Goal: Download file/media

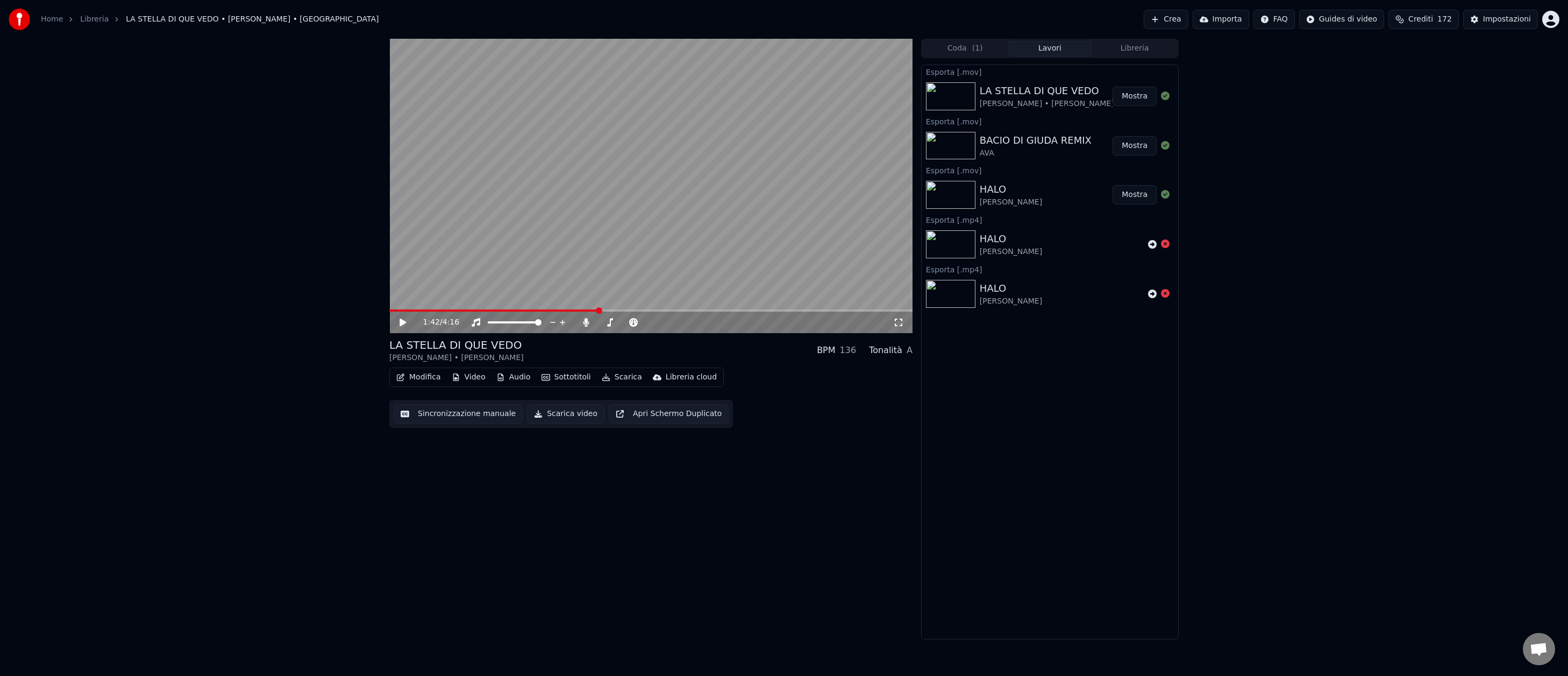
scroll to position [307, 0]
click at [1508, 21] on div "Impostazioni" at bounding box center [1507, 19] width 48 height 11
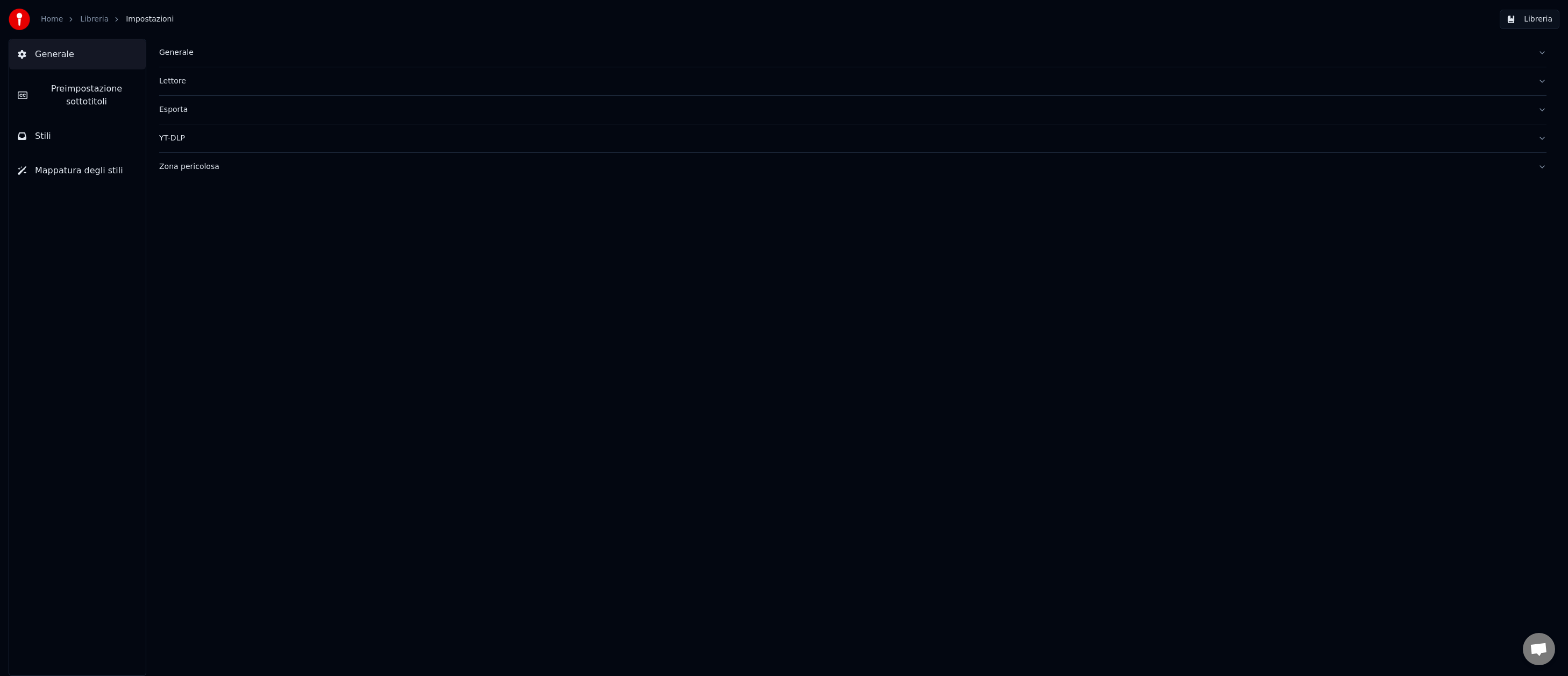
click at [50, 137] on button "Stili" at bounding box center [77, 135] width 137 height 30
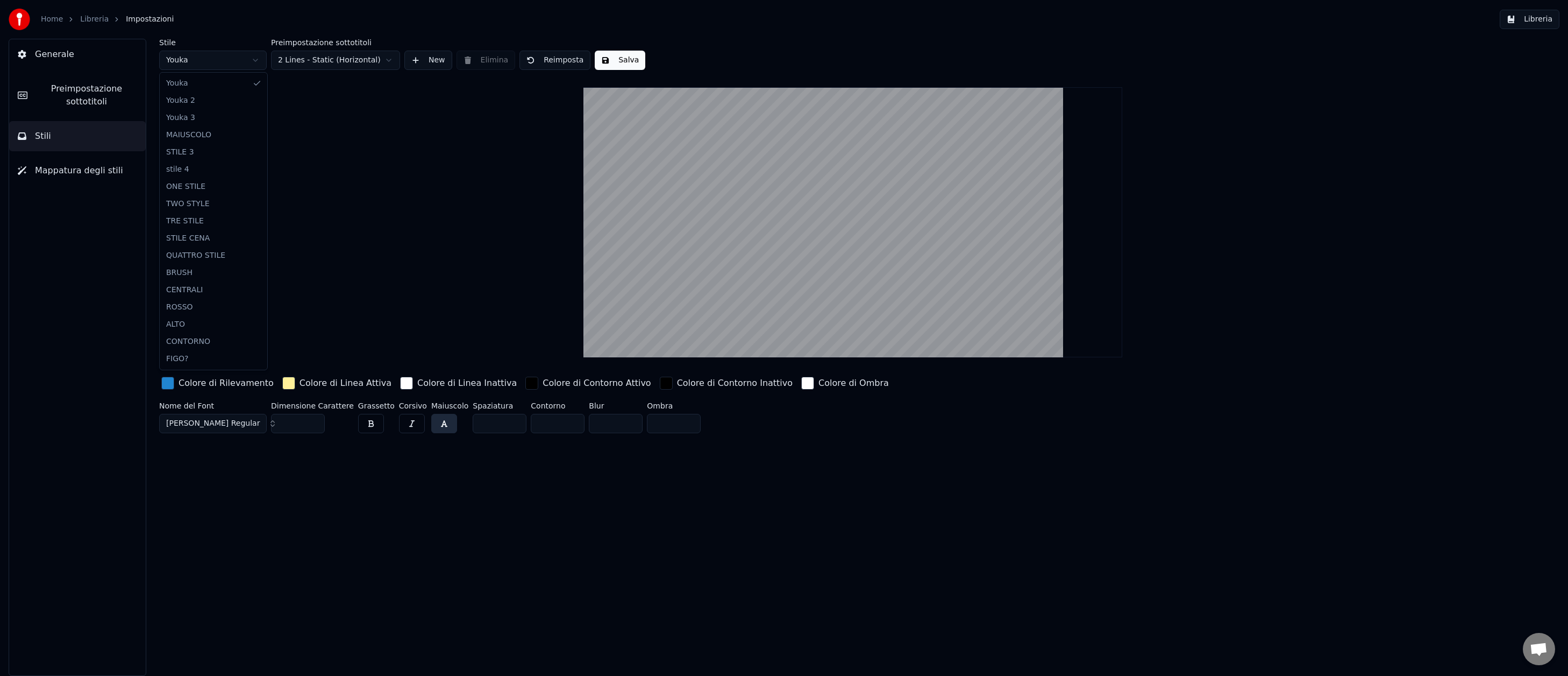
click at [253, 62] on html "Home Libreria Impostazioni Libreria Generale Preimpostazione sottotitoli Stili …" at bounding box center [784, 338] width 1568 height 676
type input "***"
type input "*"
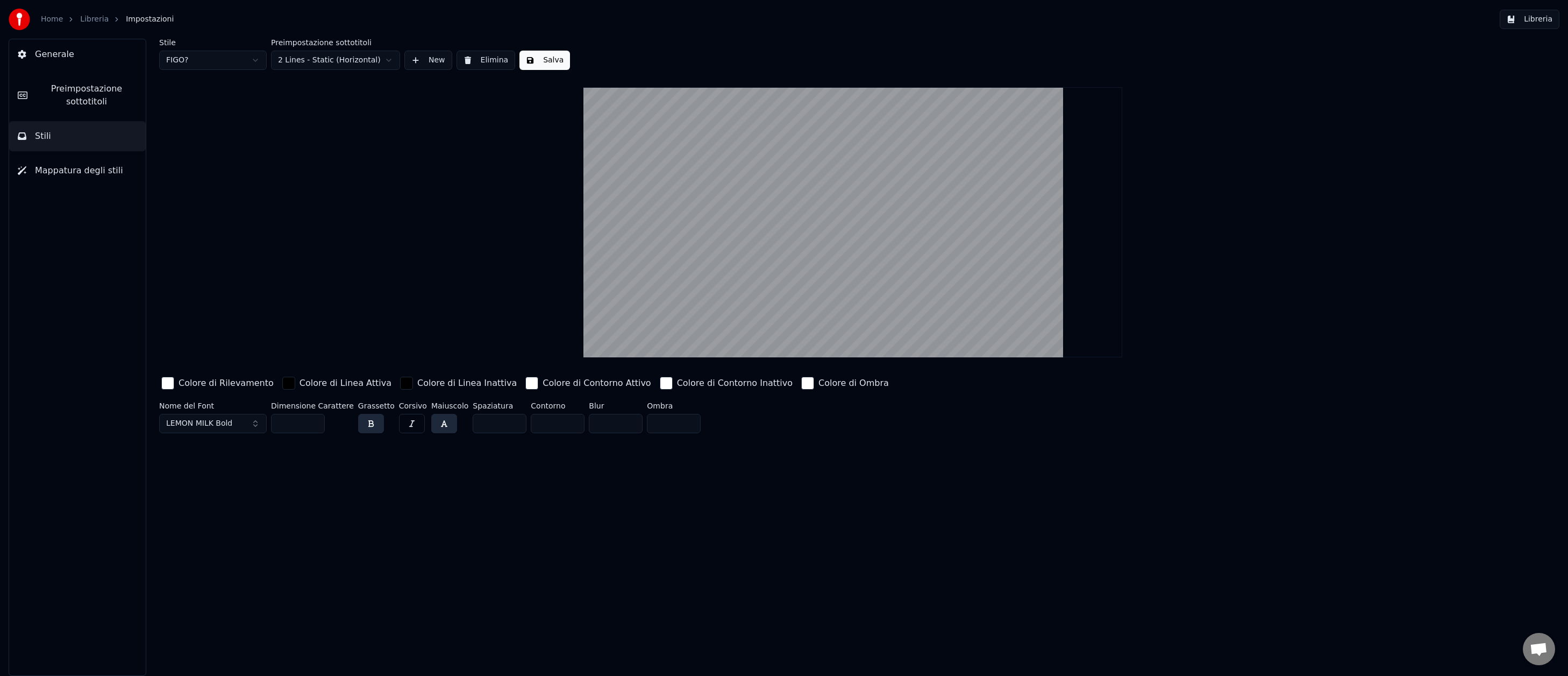
click at [1537, 21] on button "Libreria" at bounding box center [1530, 19] width 60 height 19
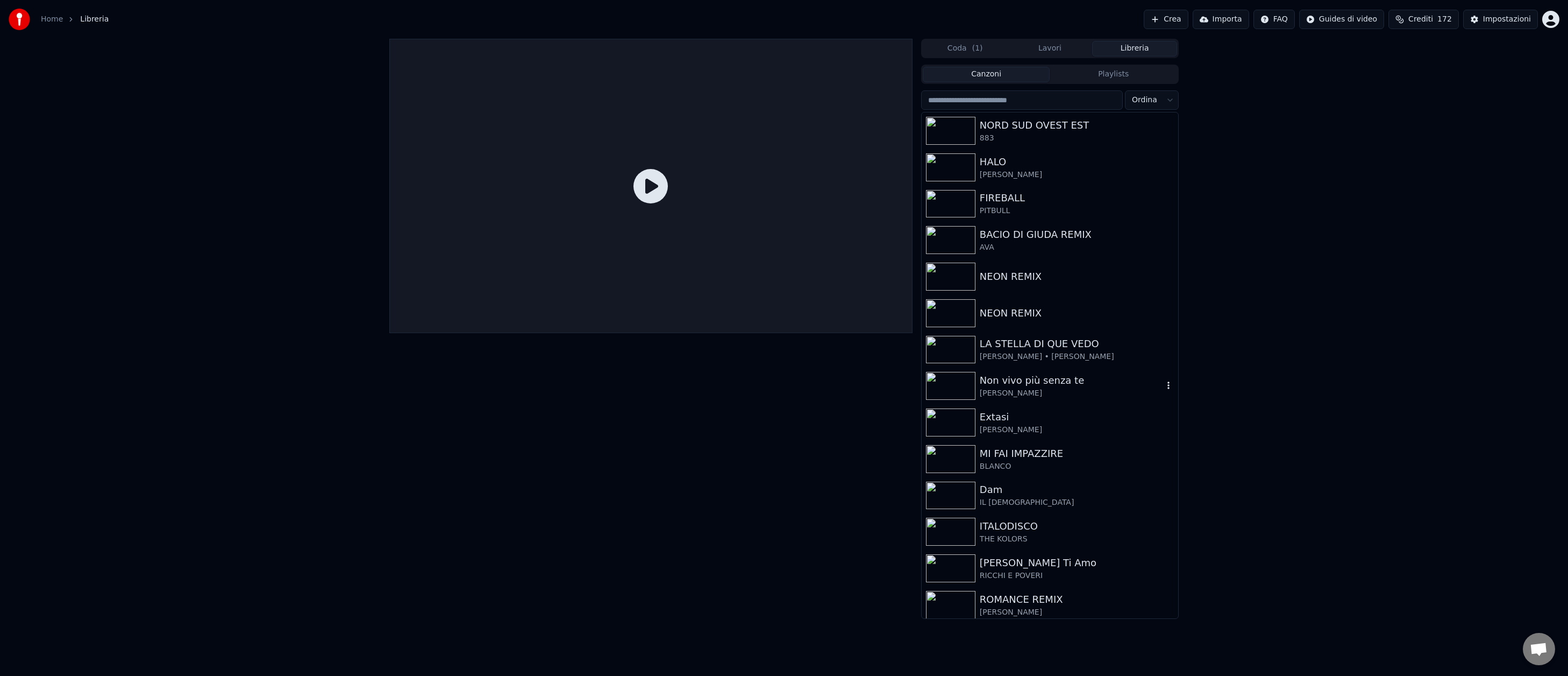
click at [954, 380] on img at bounding box center [950, 385] width 50 height 28
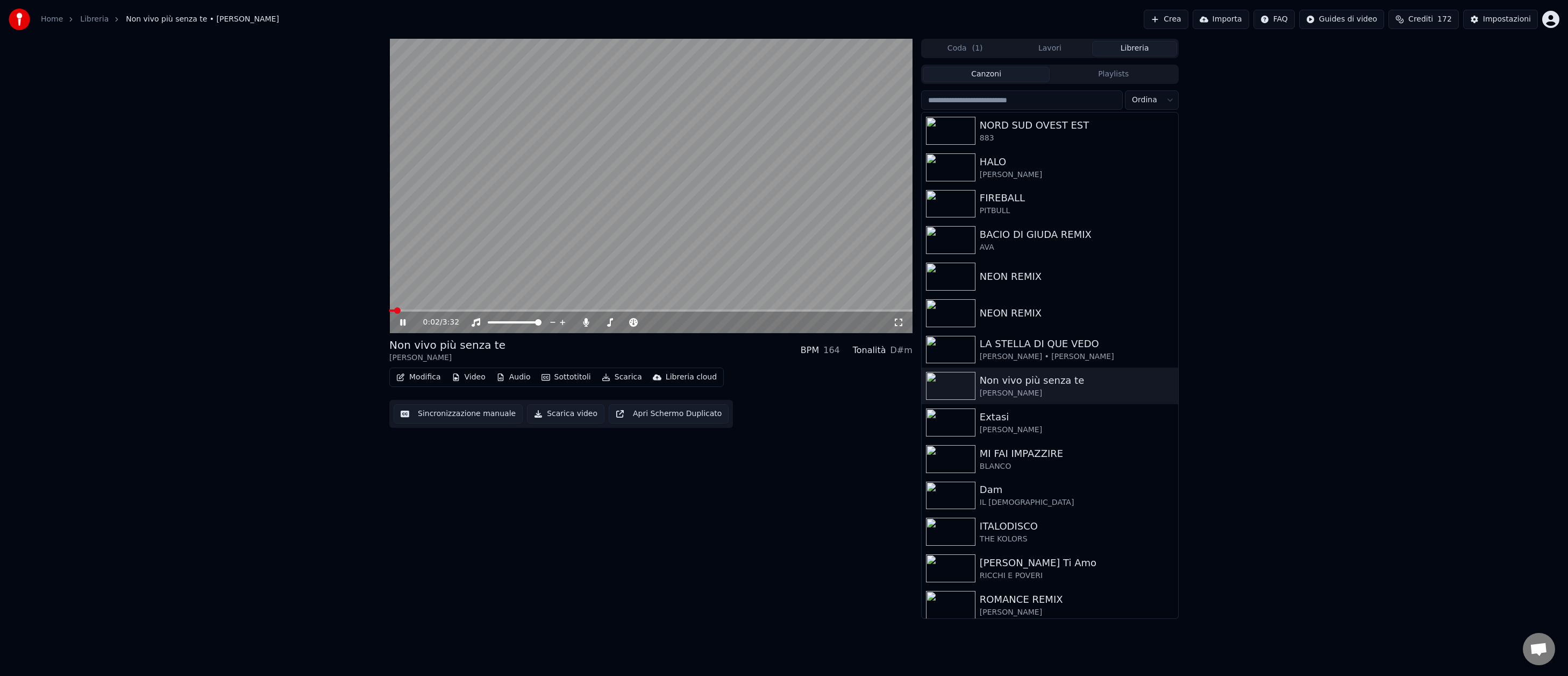
click at [482, 309] on span at bounding box center [651, 310] width 523 height 2
click at [510, 308] on video at bounding box center [651, 186] width 523 height 294
click at [511, 309] on span at bounding box center [651, 310] width 523 height 2
click at [561, 377] on button "Sottotitoli" at bounding box center [566, 377] width 58 height 15
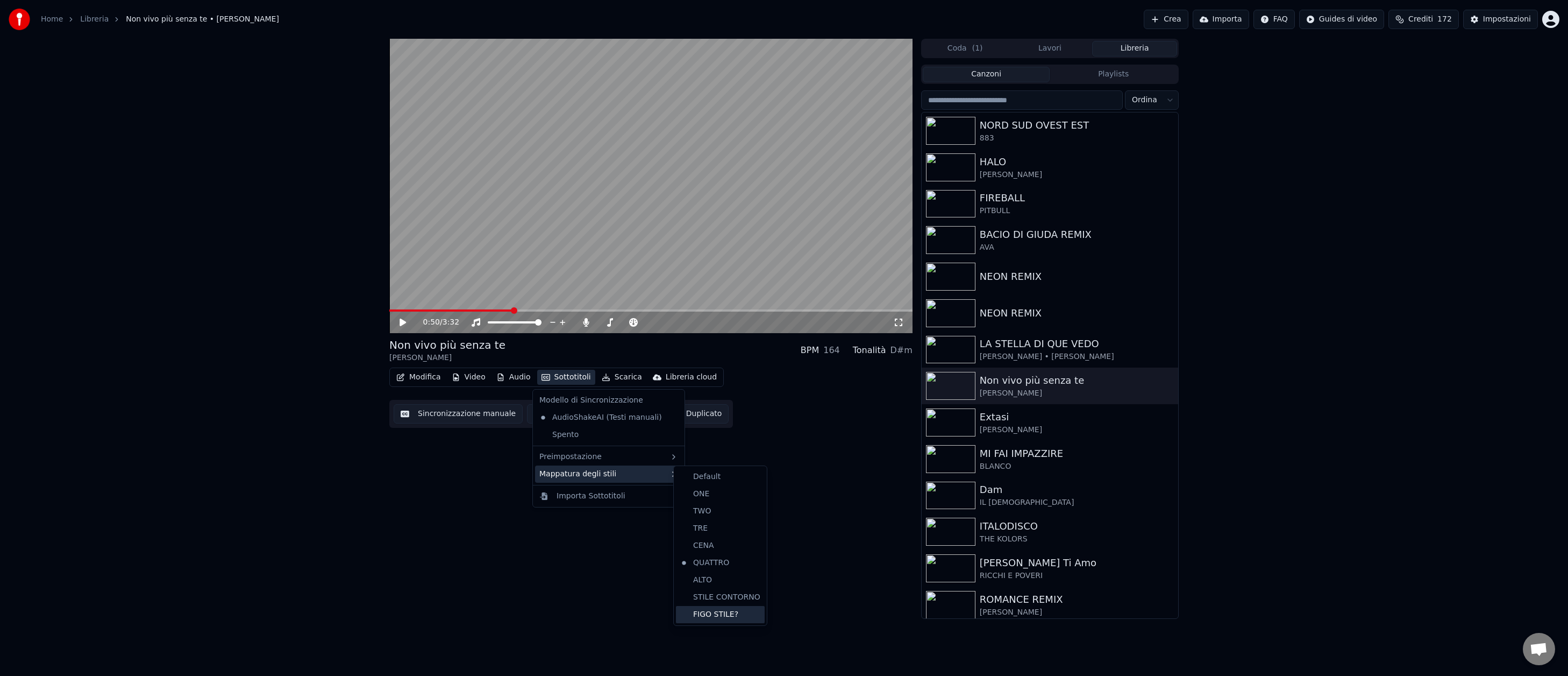
click at [742, 609] on div "FIGO STILE?" at bounding box center [720, 614] width 89 height 18
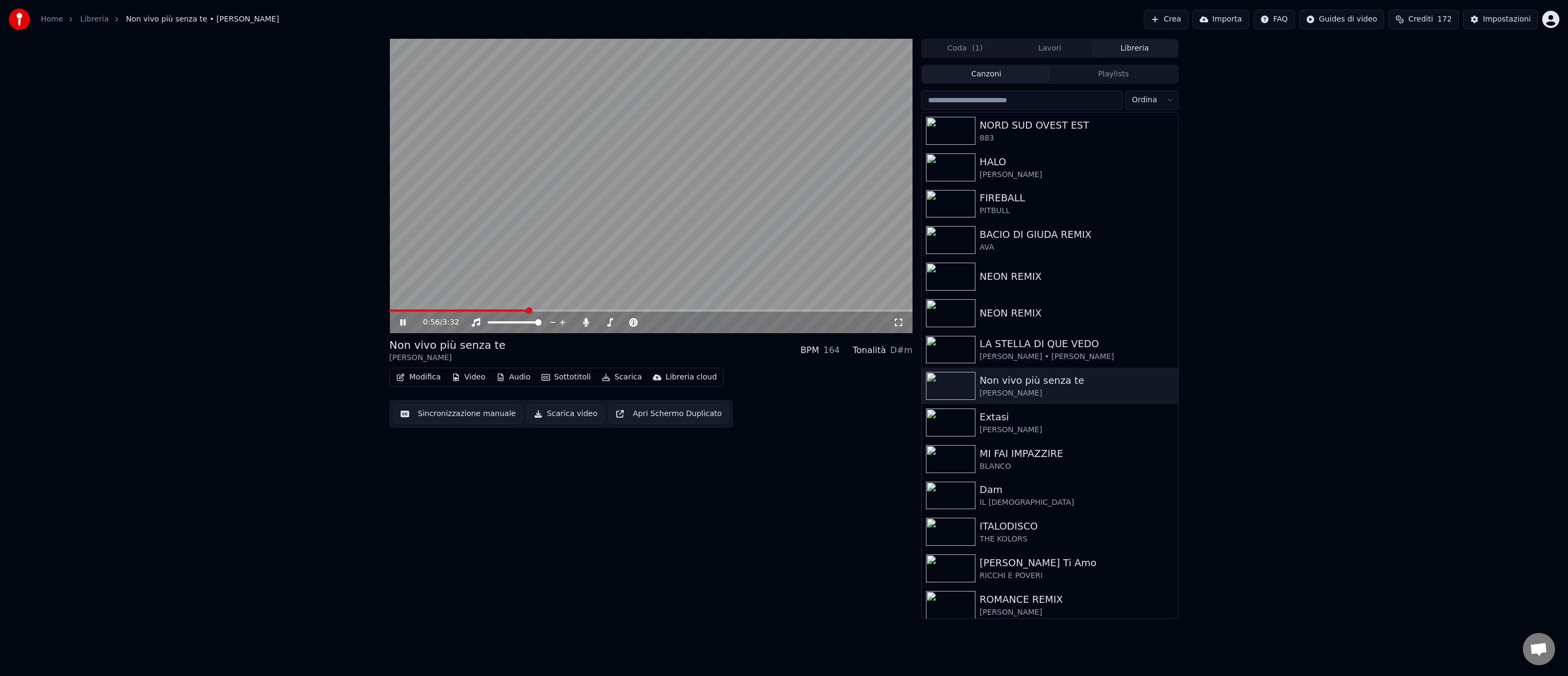
click at [403, 320] on icon at bounding box center [411, 322] width 25 height 8
click at [1495, 21] on div "Impostazioni" at bounding box center [1507, 19] width 48 height 11
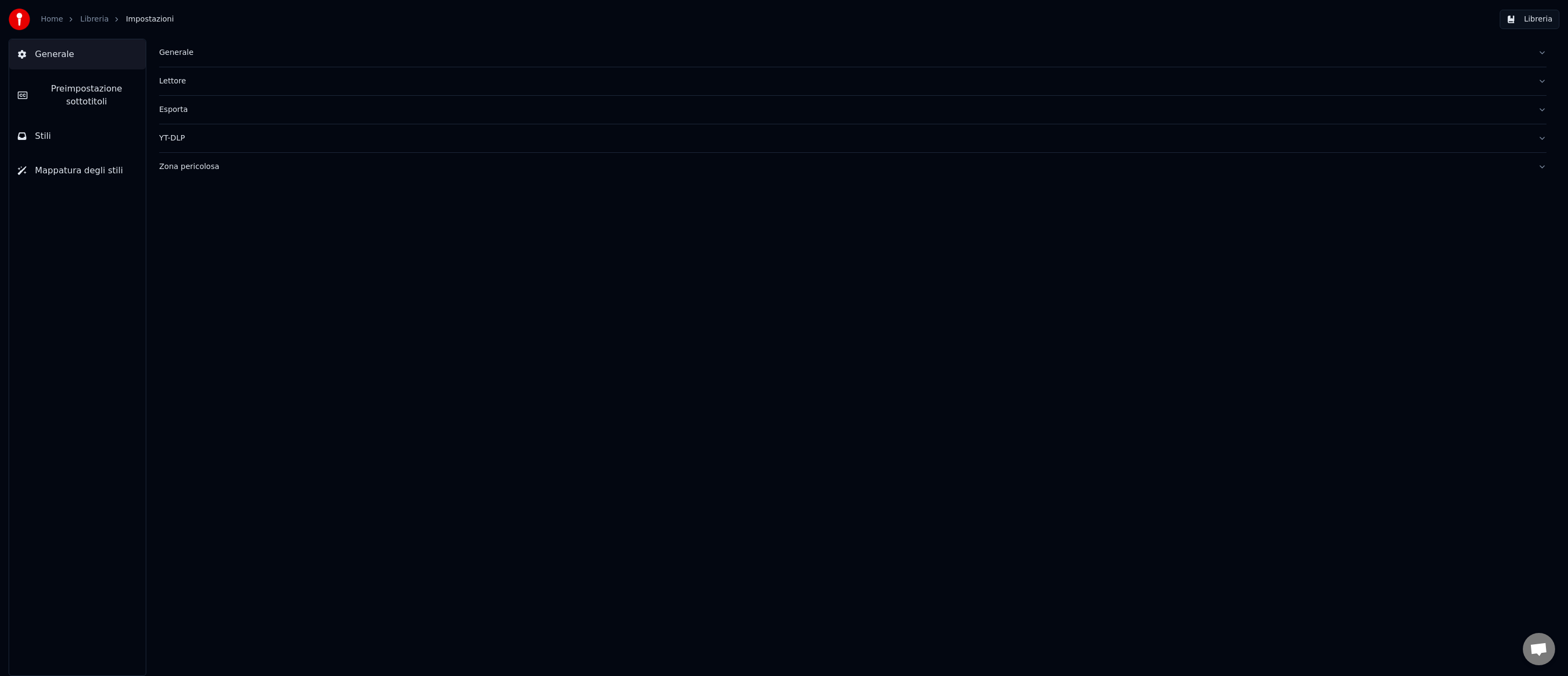
click at [84, 93] on span "Preimpostazione sottotitoli" at bounding box center [86, 96] width 101 height 26
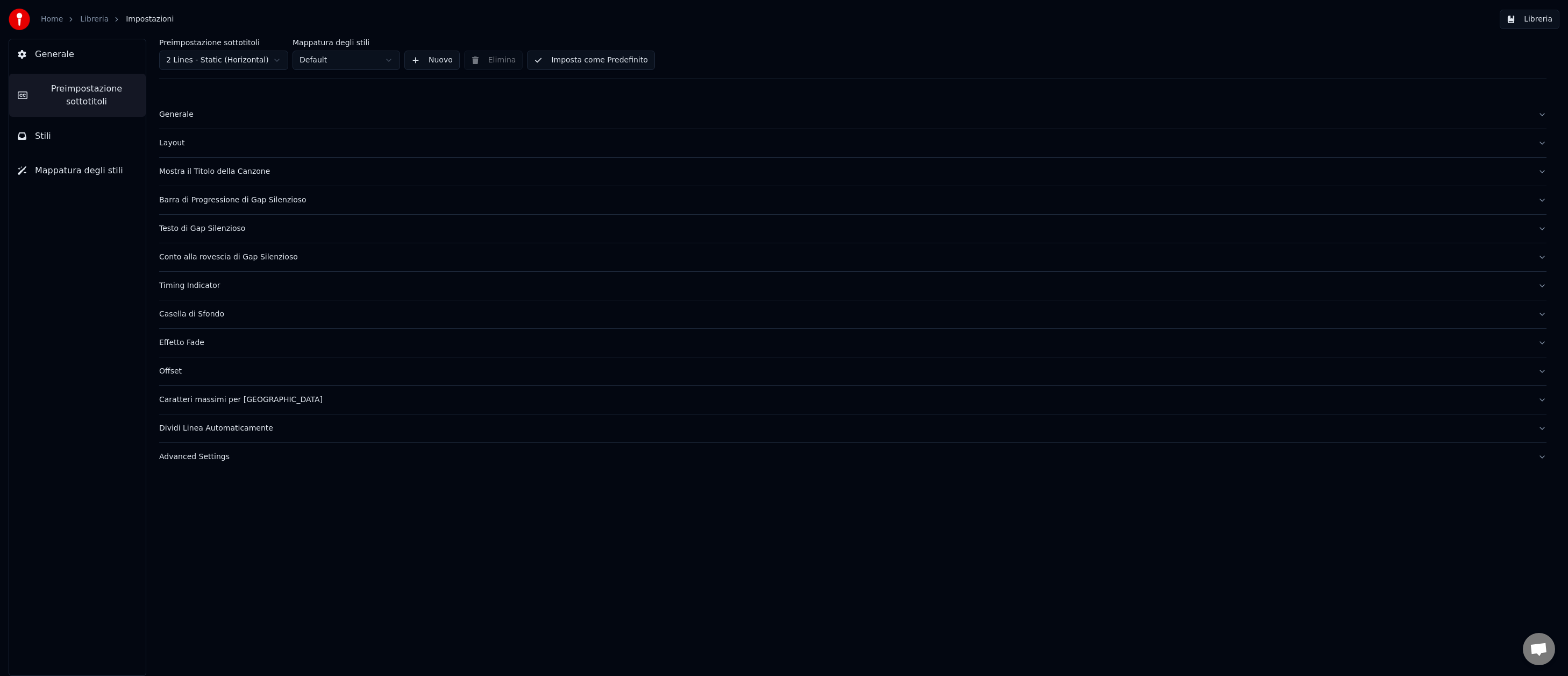
click at [179, 145] on div "Layout" at bounding box center [844, 143] width 1370 height 11
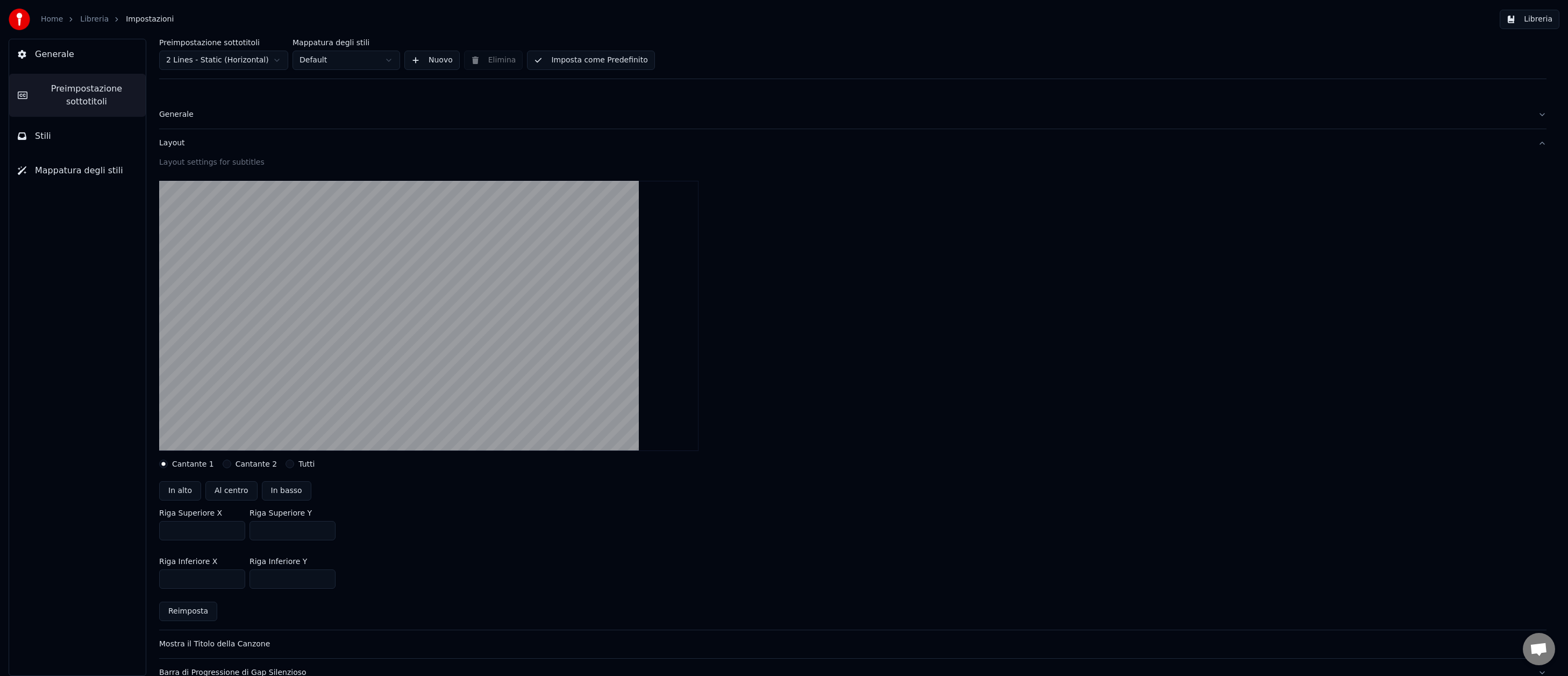
click at [1531, 19] on button "Libreria" at bounding box center [1530, 19] width 60 height 19
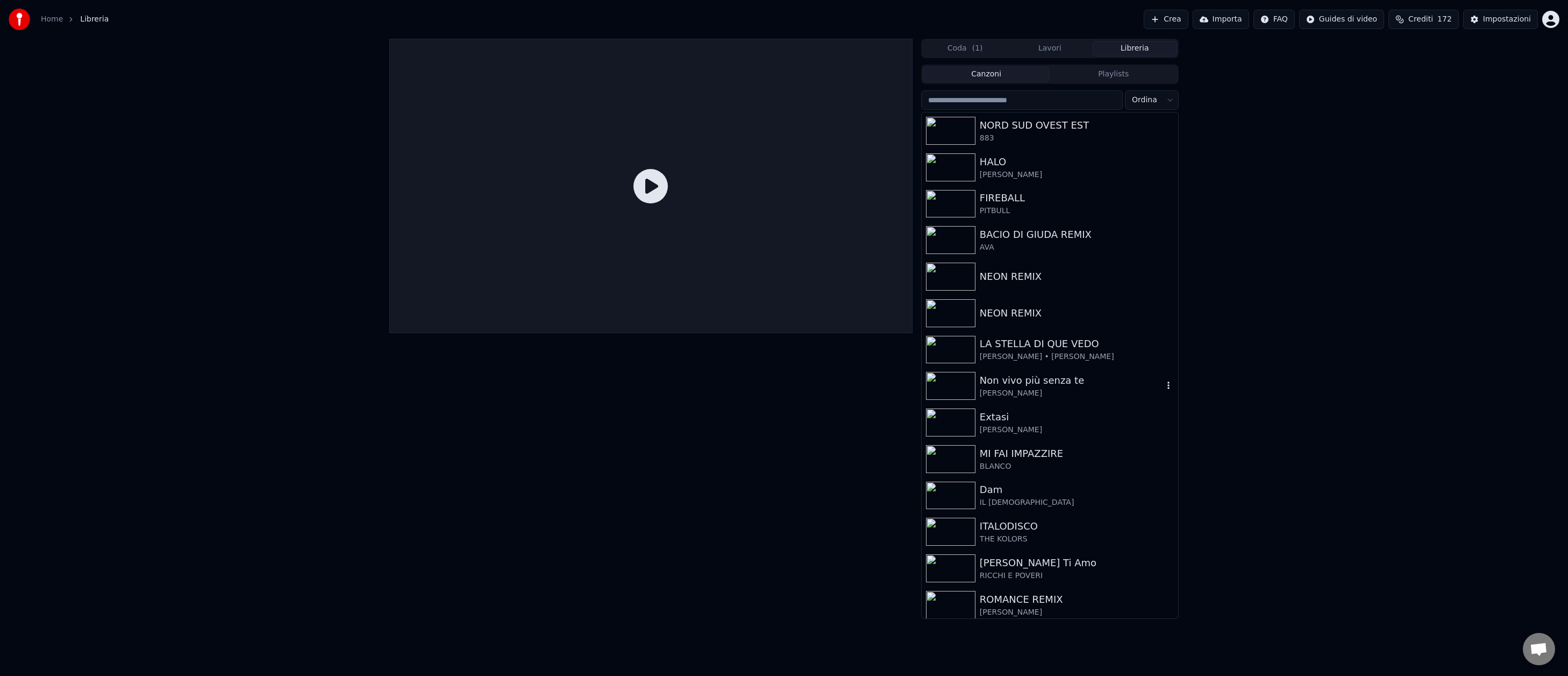
click at [946, 378] on img at bounding box center [950, 385] width 50 height 28
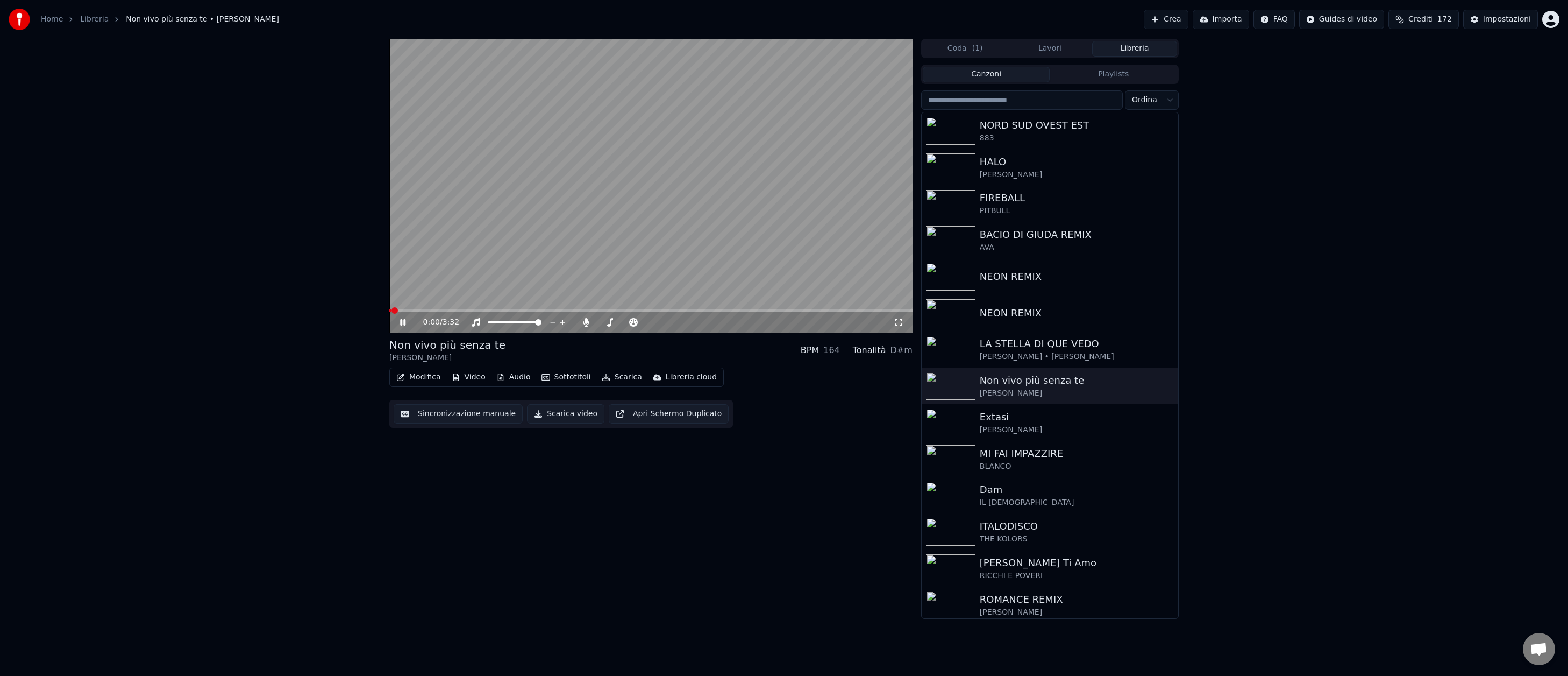
click at [476, 310] on span at bounding box center [651, 310] width 523 height 2
click at [401, 318] on icon at bounding box center [411, 322] width 25 height 8
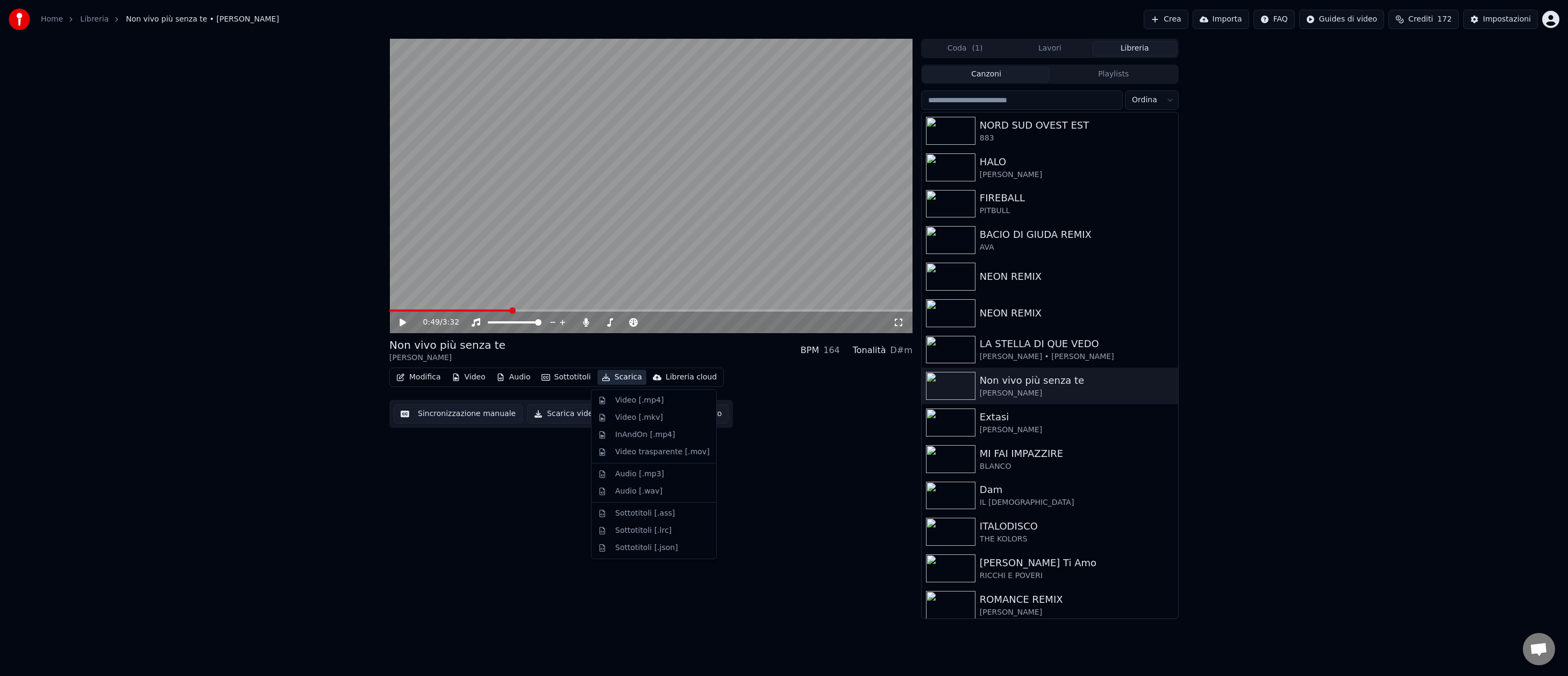
click at [625, 379] on button "Scarica" at bounding box center [622, 377] width 49 height 15
click at [641, 449] on div "Video trasparente [.mov]" at bounding box center [663, 452] width 95 height 11
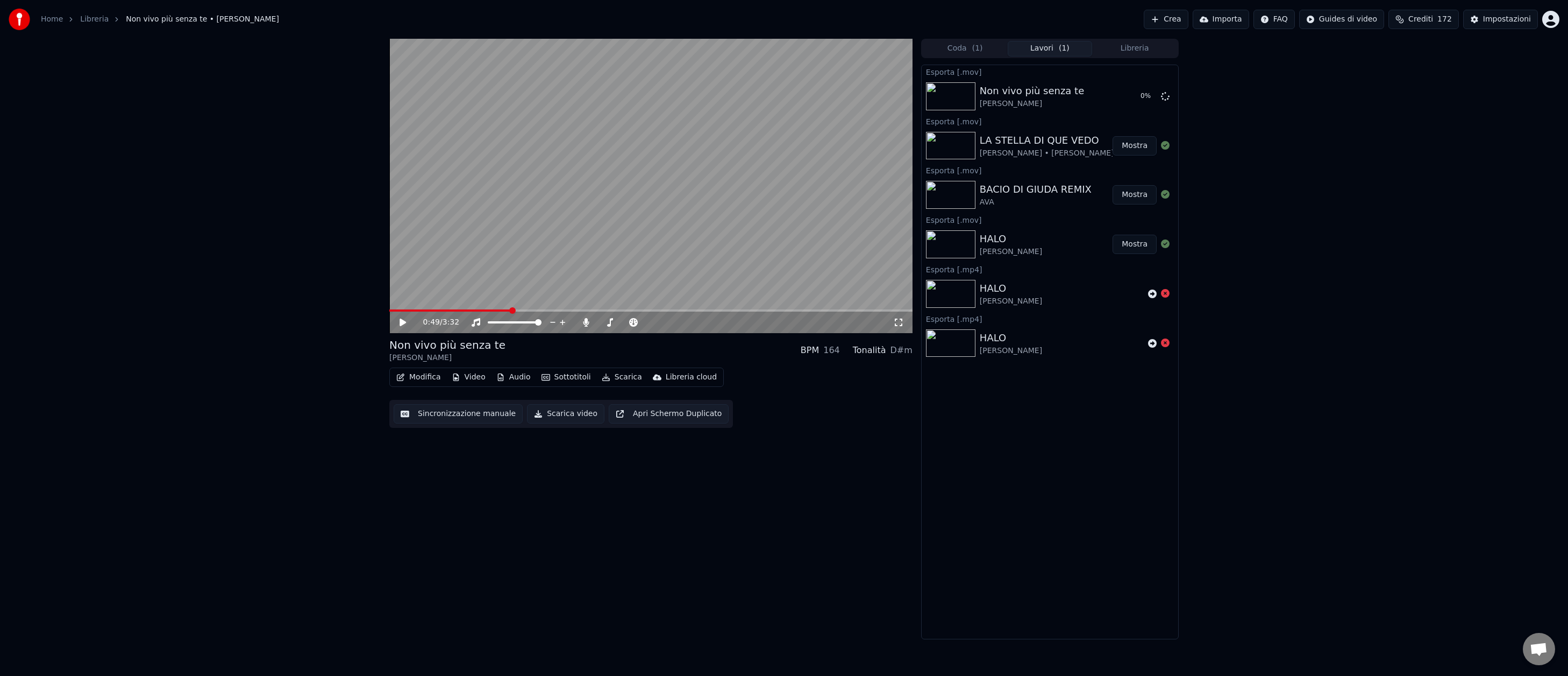
click at [1132, 47] on button "Libreria" at bounding box center [1135, 48] width 85 height 15
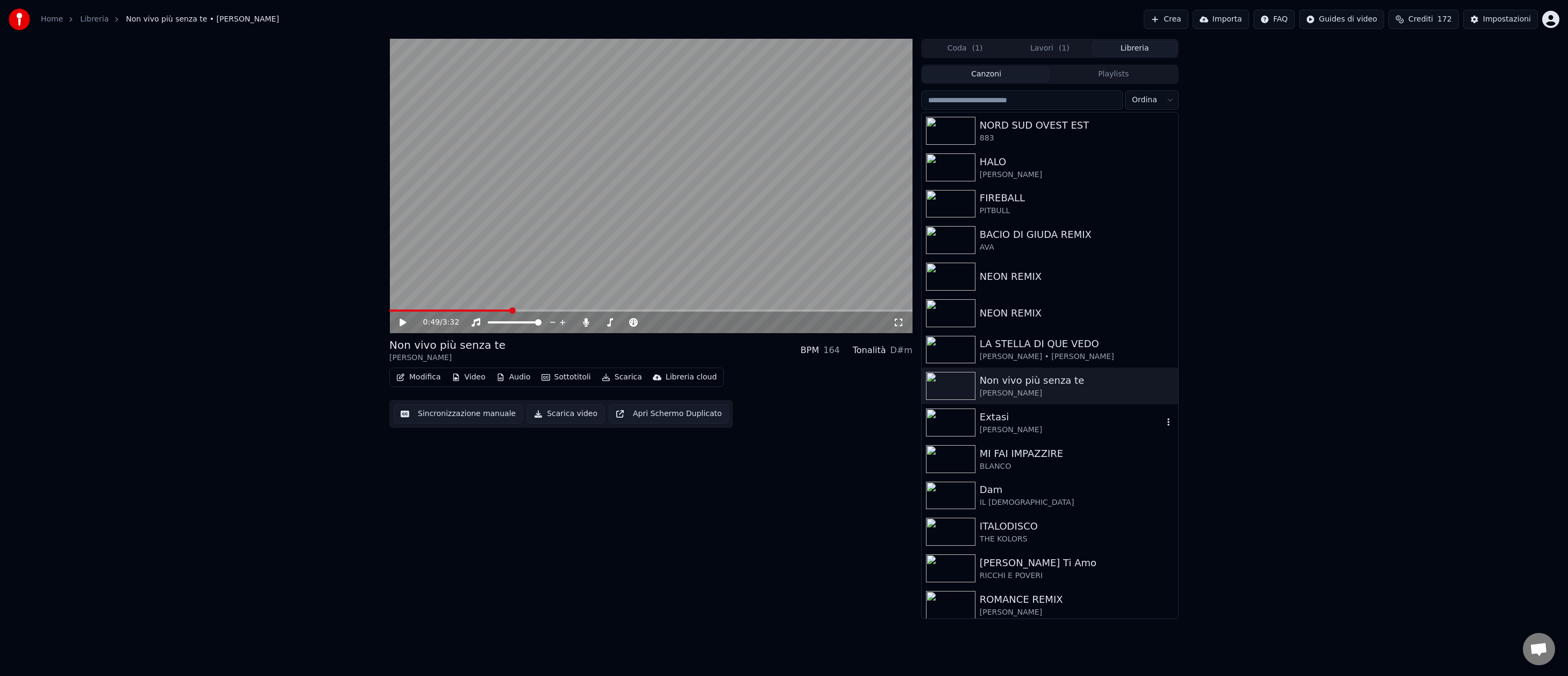
click at [960, 416] on img at bounding box center [950, 422] width 50 height 28
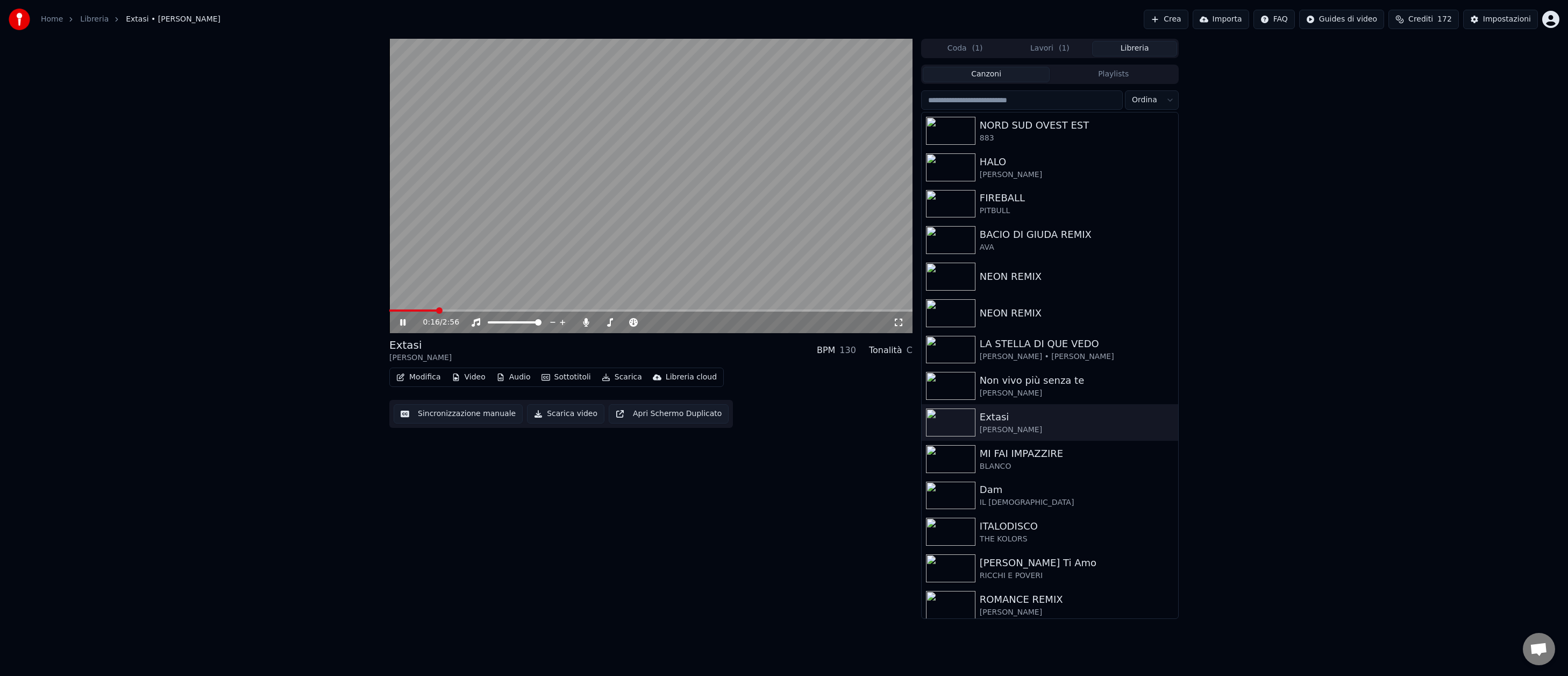
click at [436, 309] on span at bounding box center [651, 310] width 523 height 2
click at [566, 378] on button "Sottotitoli" at bounding box center [566, 377] width 58 height 15
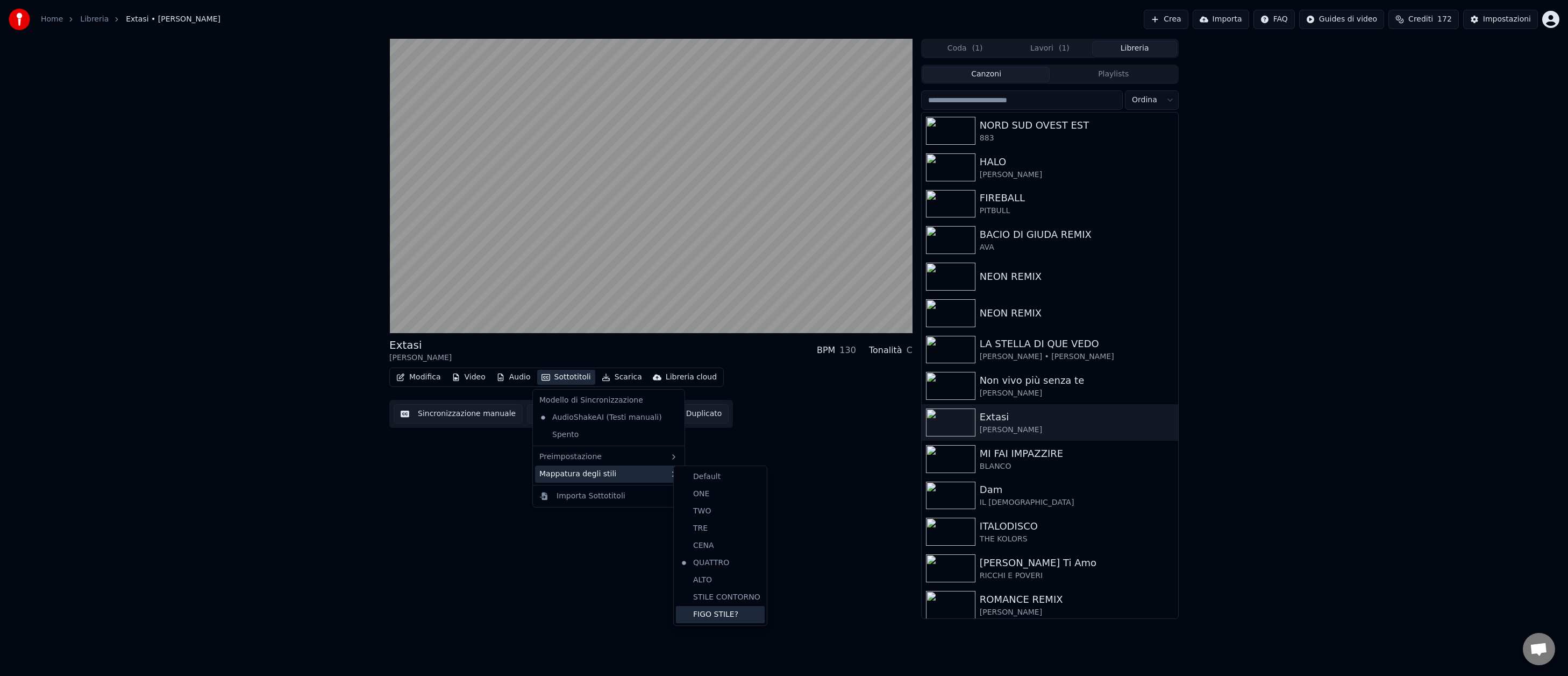
click at [713, 618] on div "FIGO STILE?" at bounding box center [720, 614] width 89 height 18
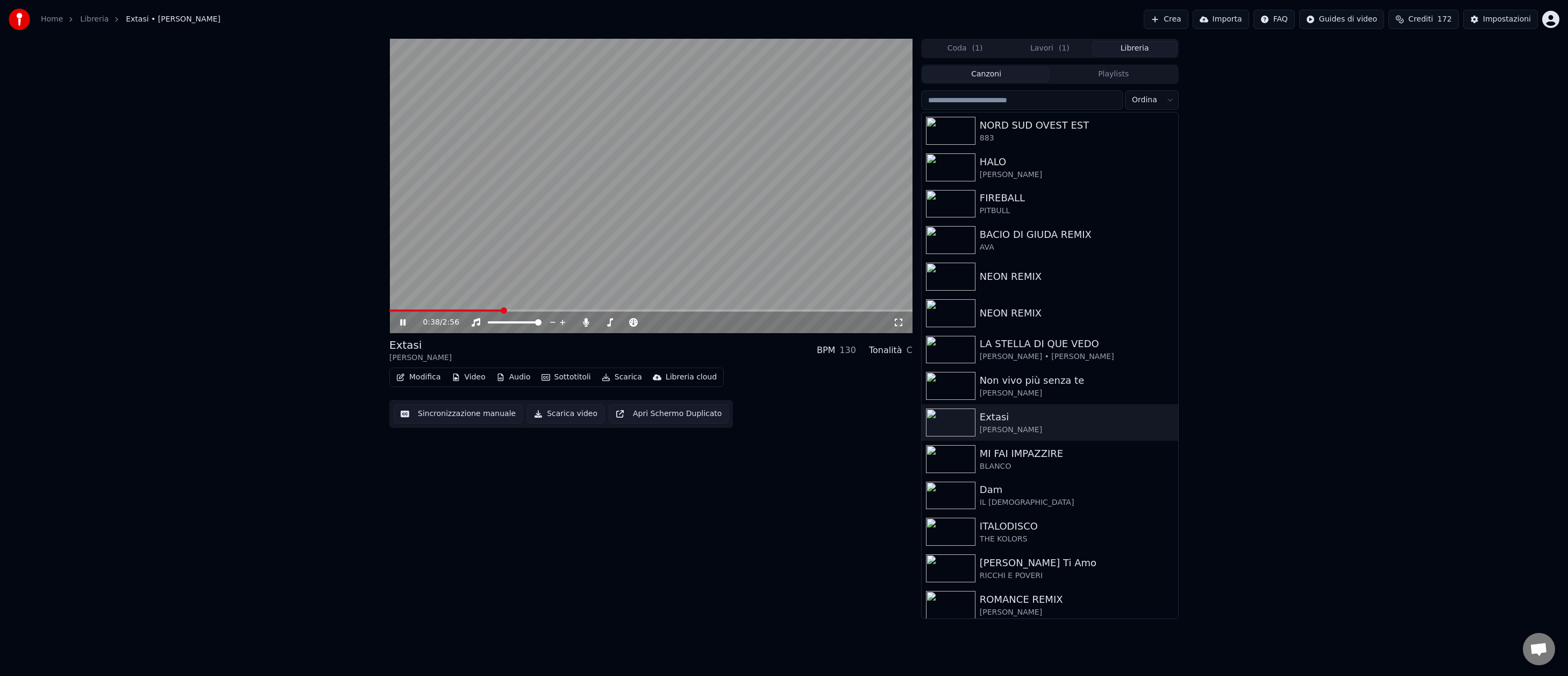
click at [404, 322] on icon at bounding box center [402, 322] width 5 height 6
click at [620, 379] on button "Scarica" at bounding box center [622, 377] width 49 height 15
click at [620, 450] on div "Video trasparente [.mov]" at bounding box center [663, 452] width 95 height 11
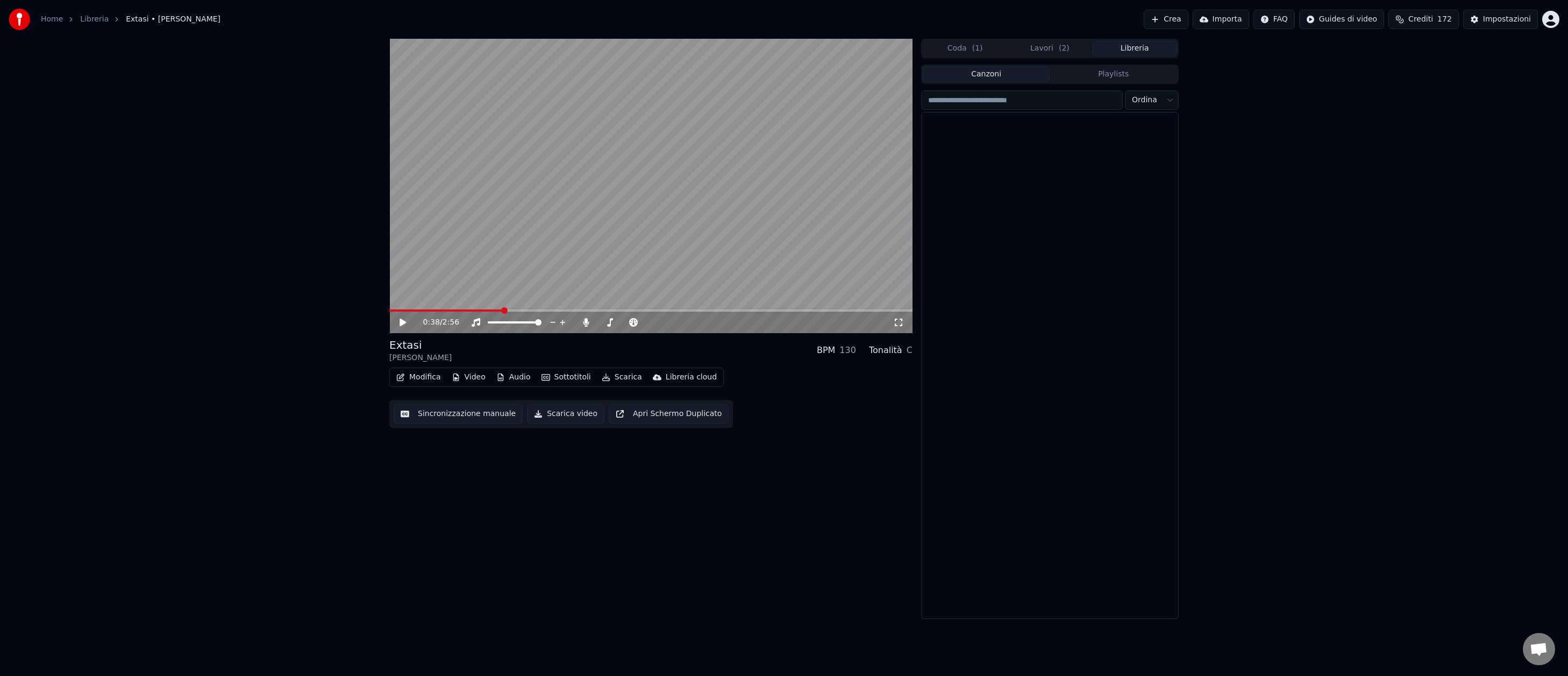
click at [1142, 50] on button "Libreria" at bounding box center [1135, 48] width 85 height 15
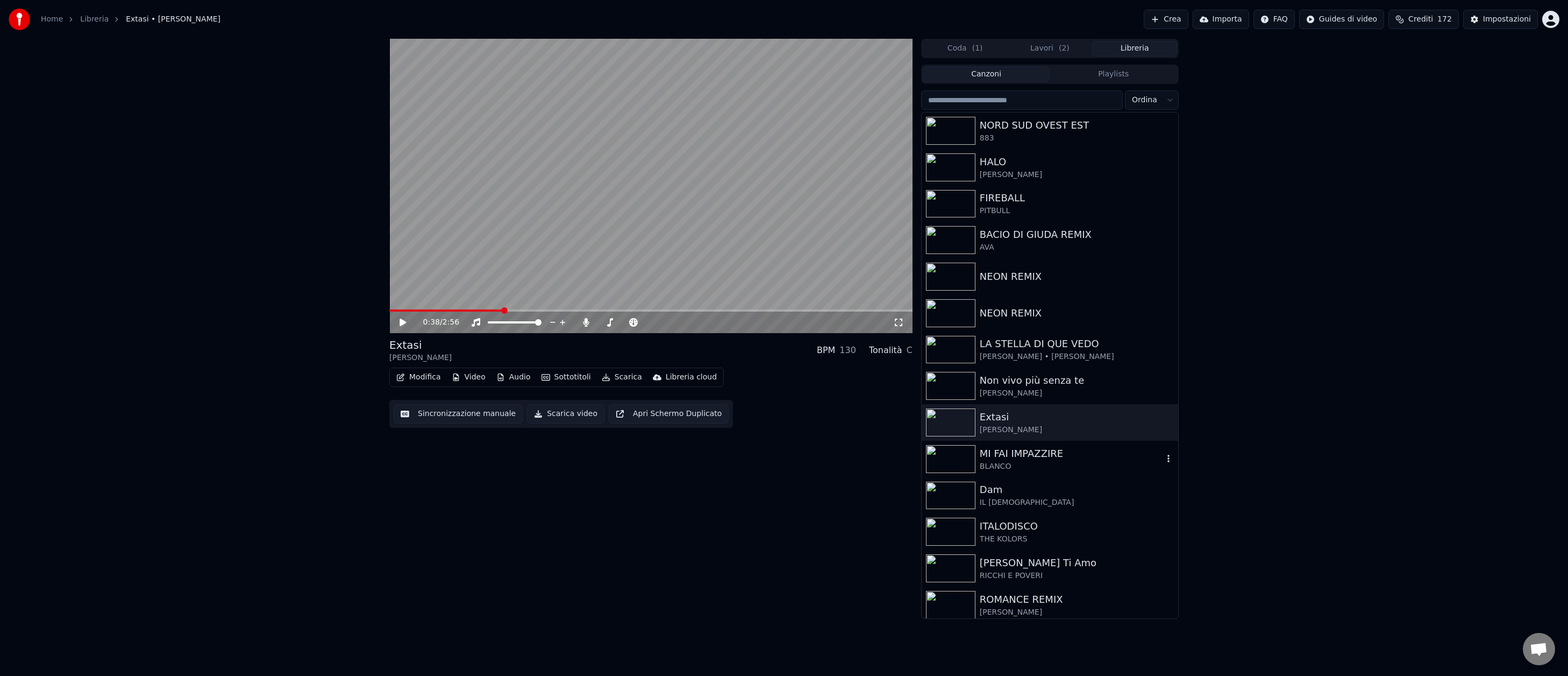
click at [953, 455] on img at bounding box center [950, 459] width 50 height 28
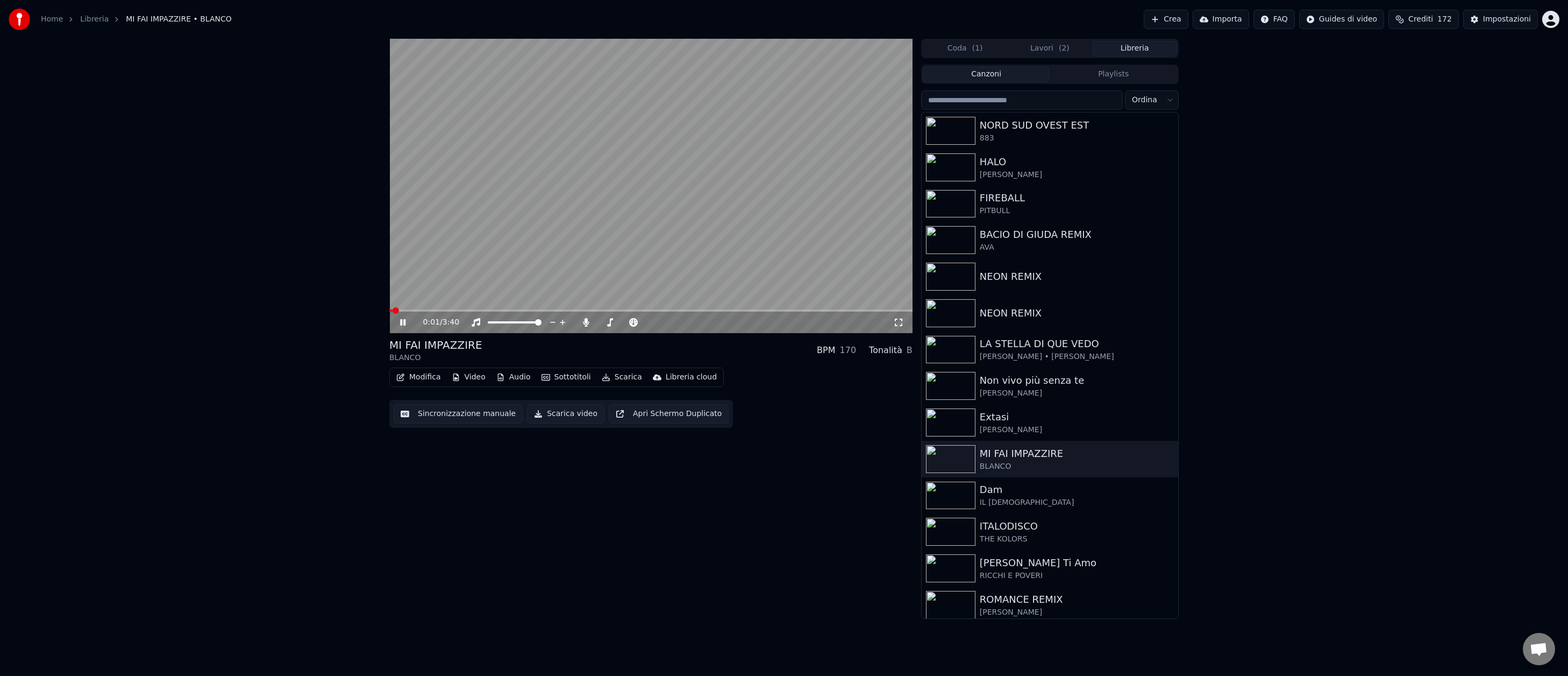
click at [559, 376] on button "Sottotitoli" at bounding box center [566, 377] width 58 height 15
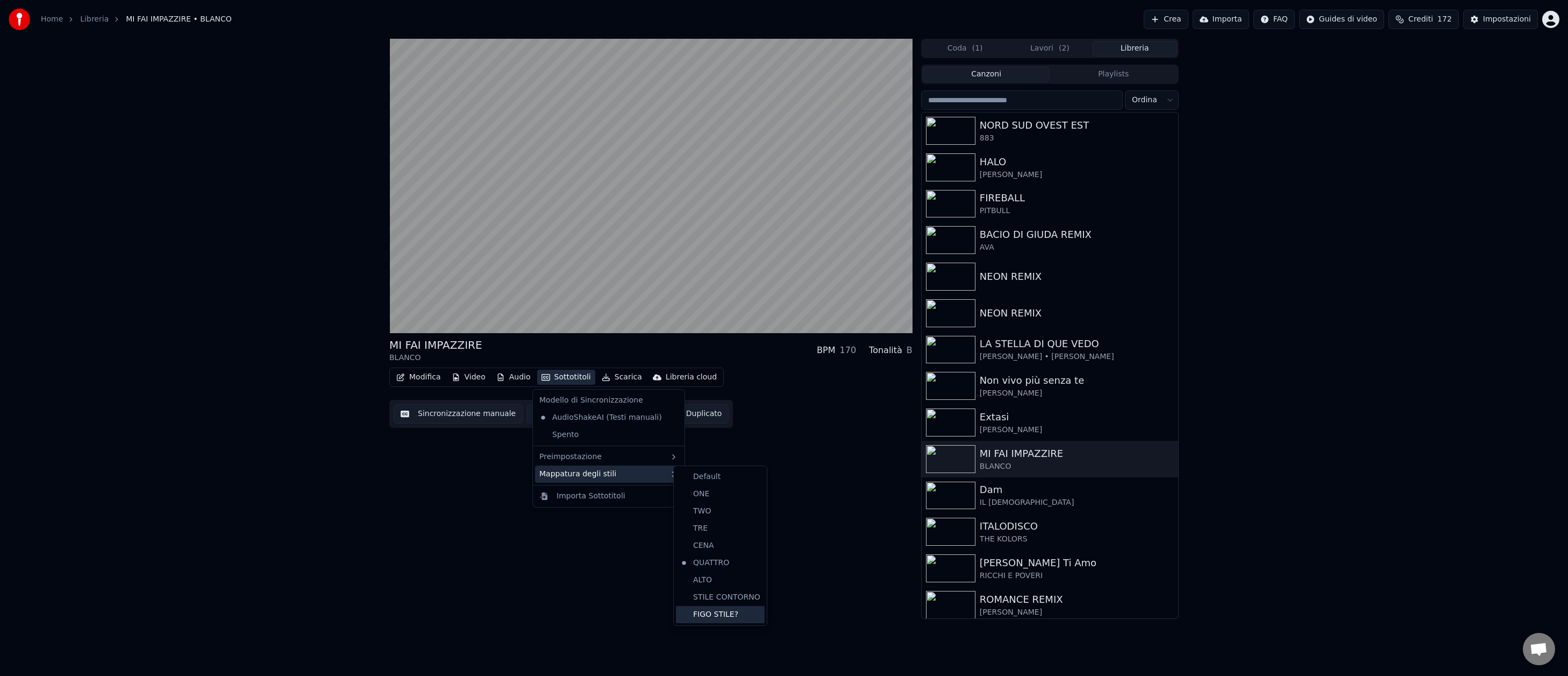
click at [696, 609] on div "FIGO STILE?" at bounding box center [720, 614] width 89 height 18
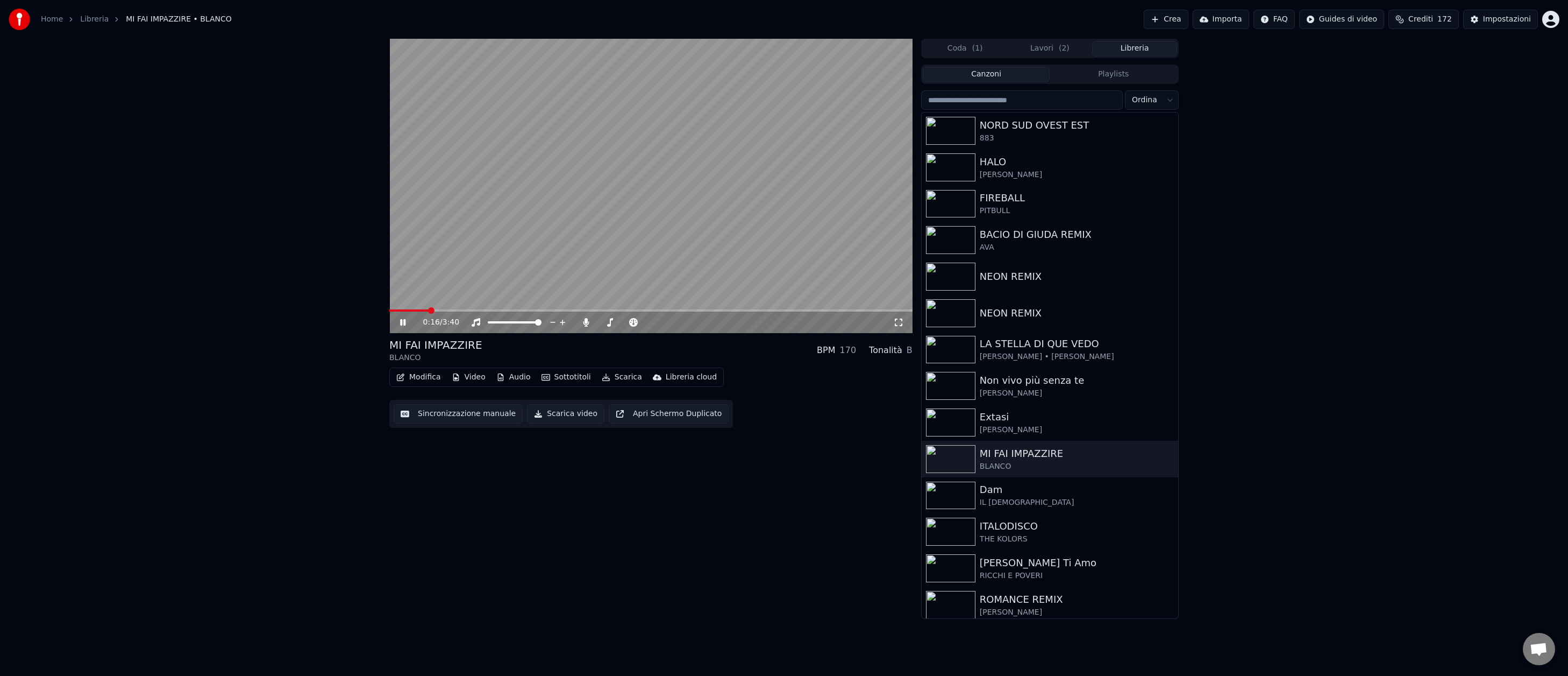
click at [404, 322] on icon at bounding box center [402, 322] width 5 height 6
click at [617, 378] on button "Scarica" at bounding box center [622, 377] width 49 height 15
click at [627, 454] on div "Video trasparente [.mov]" at bounding box center [663, 452] width 95 height 11
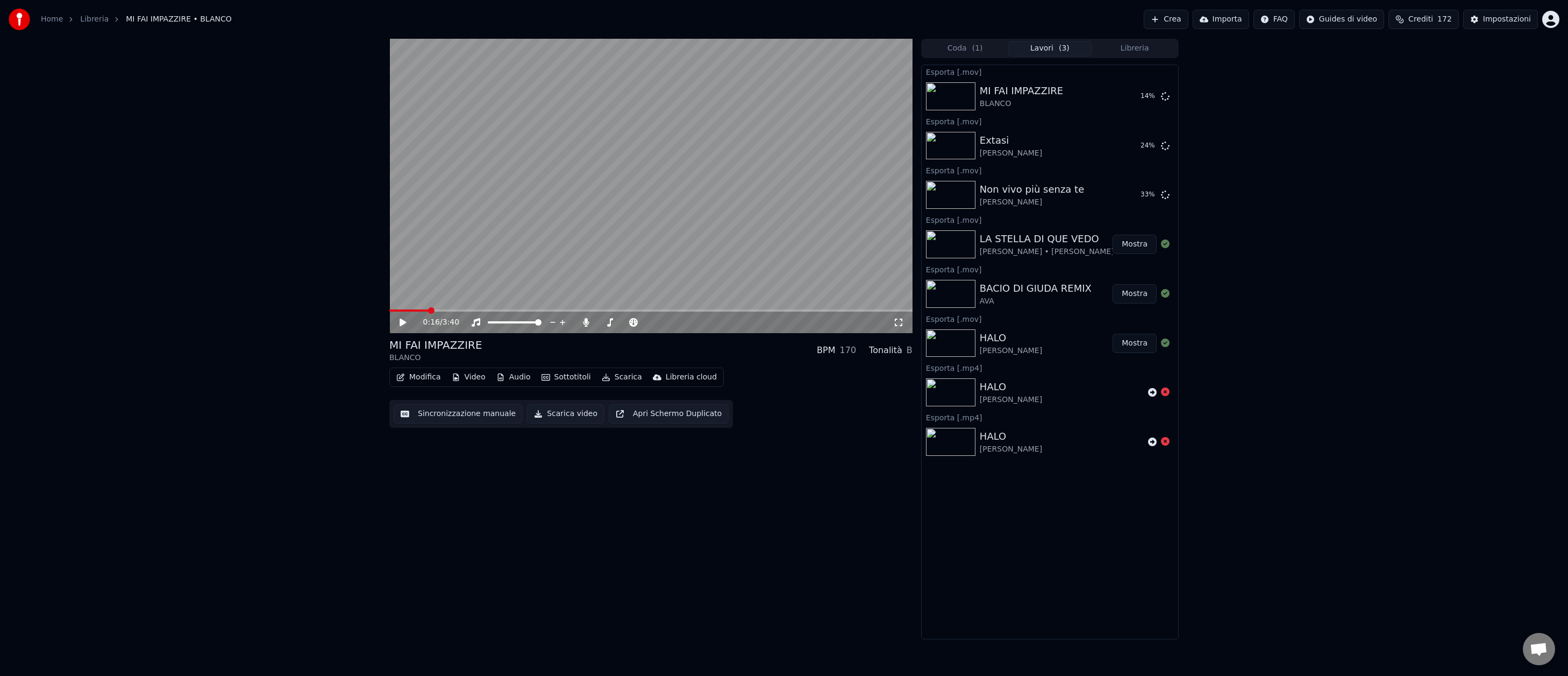
click at [1138, 50] on button "Libreria" at bounding box center [1135, 48] width 85 height 15
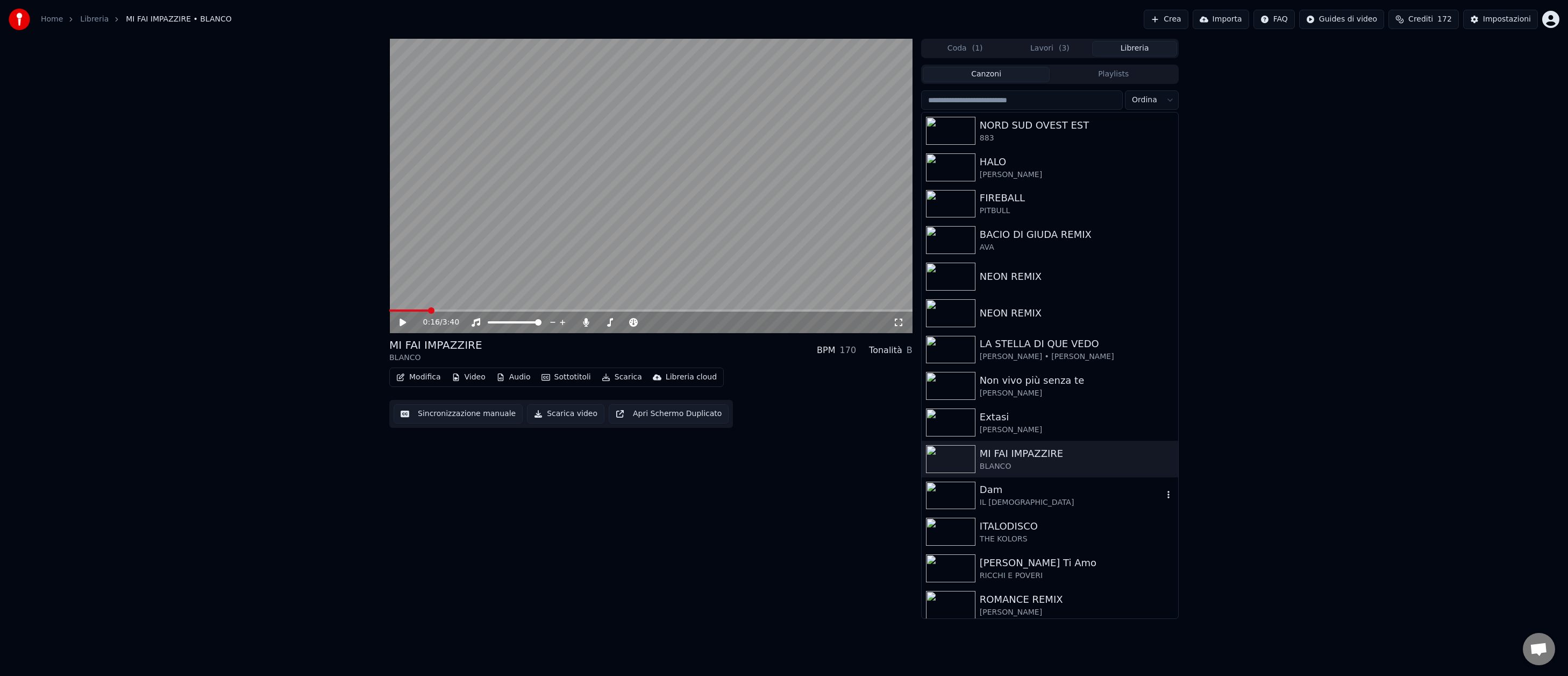
click at [950, 492] on img at bounding box center [950, 496] width 50 height 28
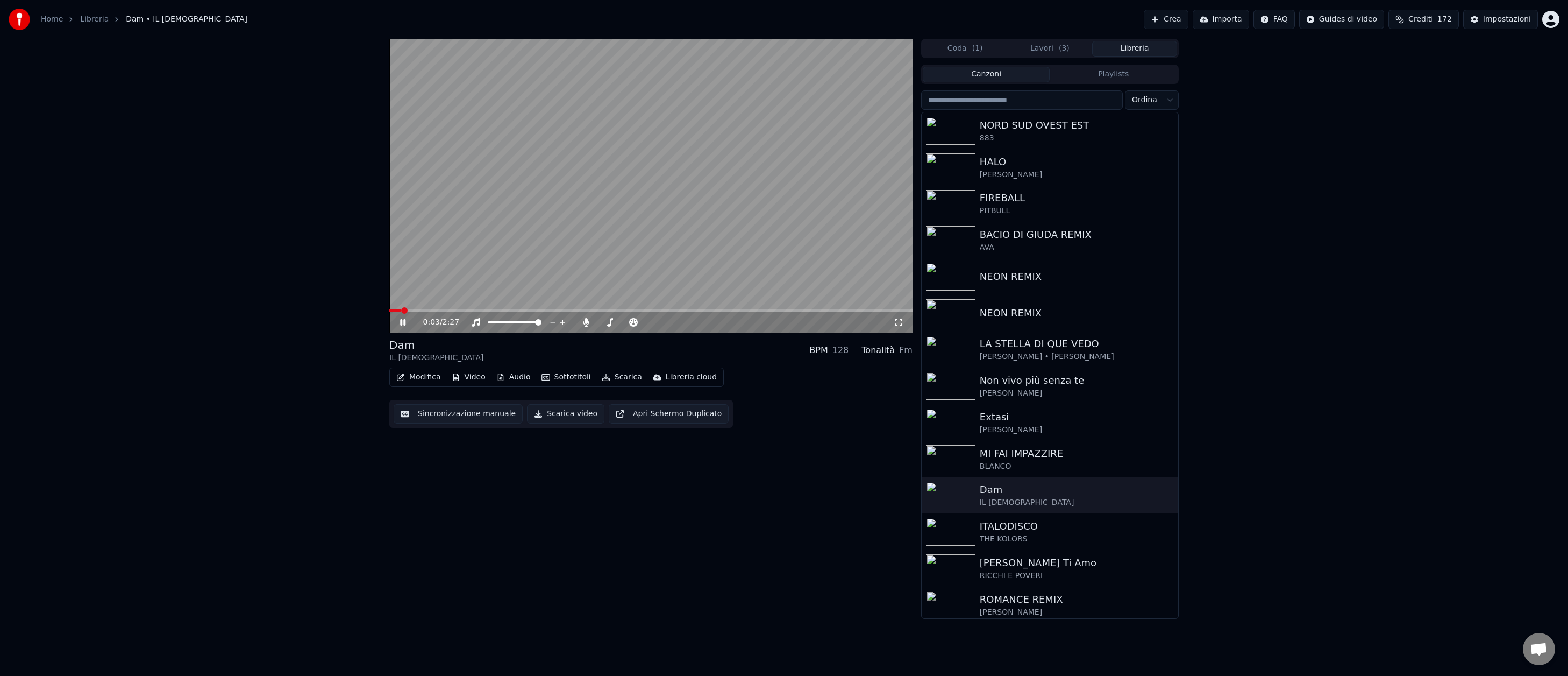
click at [563, 374] on button "Sottotitoli" at bounding box center [566, 377] width 58 height 15
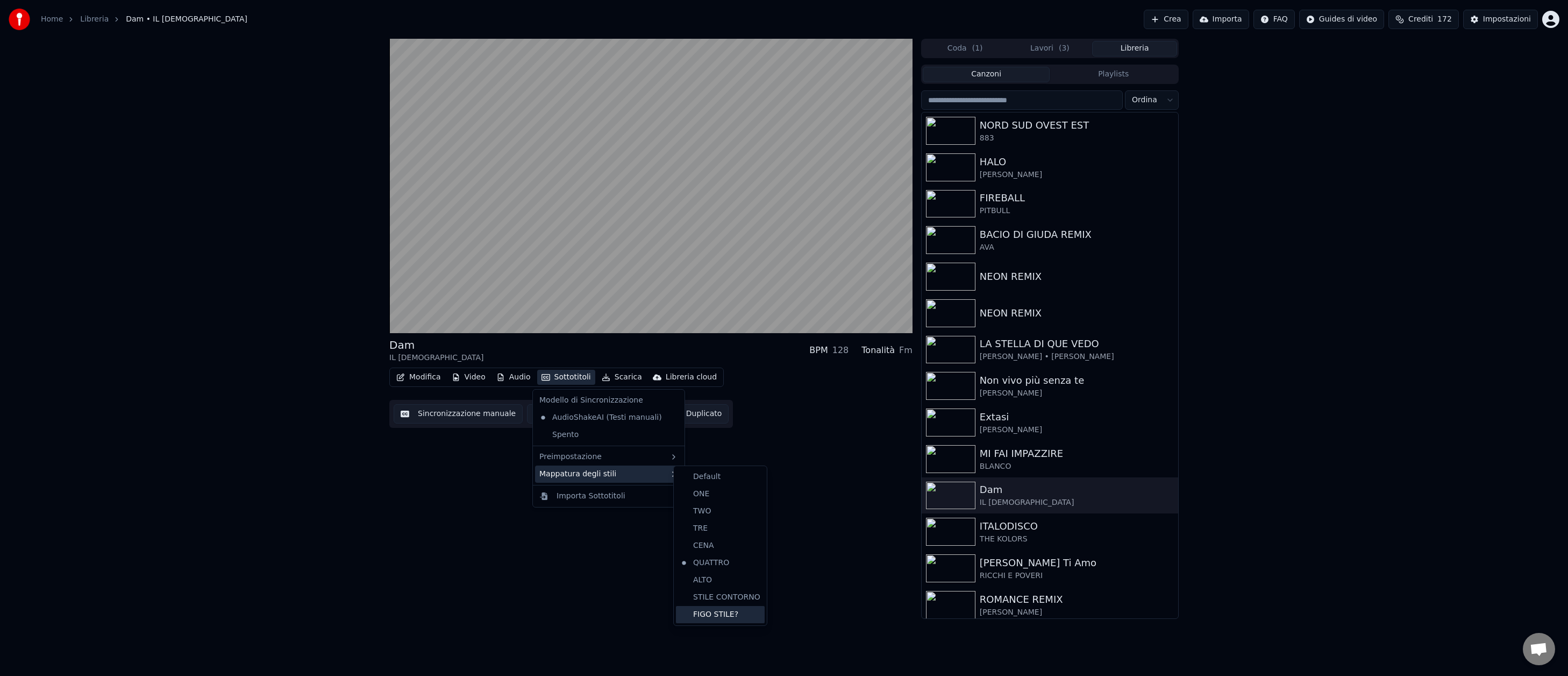
click at [705, 610] on div "FIGO STILE?" at bounding box center [720, 614] width 89 height 18
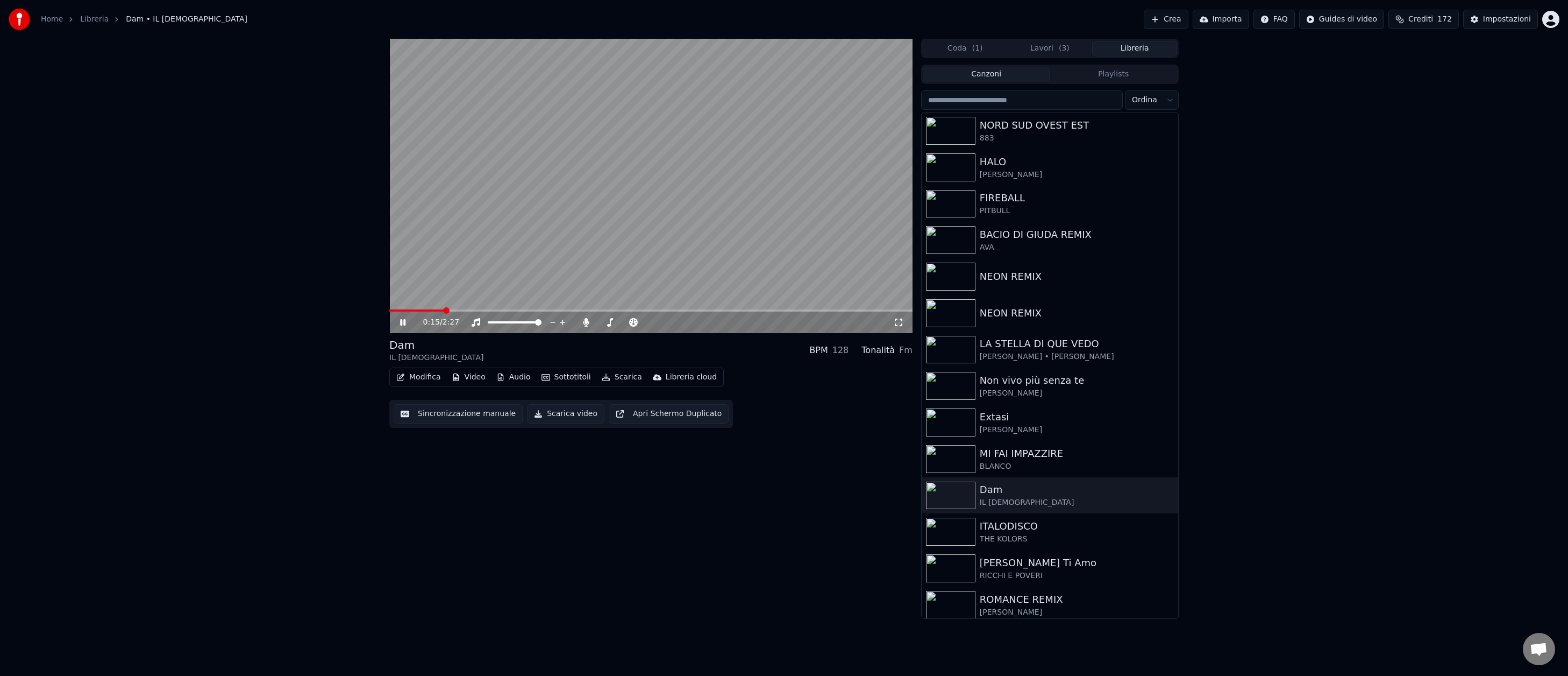
click at [404, 323] on icon at bounding box center [402, 322] width 5 height 6
click at [615, 377] on button "Scarica" at bounding box center [622, 377] width 49 height 15
click at [638, 453] on div "Video trasparente [.mov]" at bounding box center [663, 452] width 95 height 11
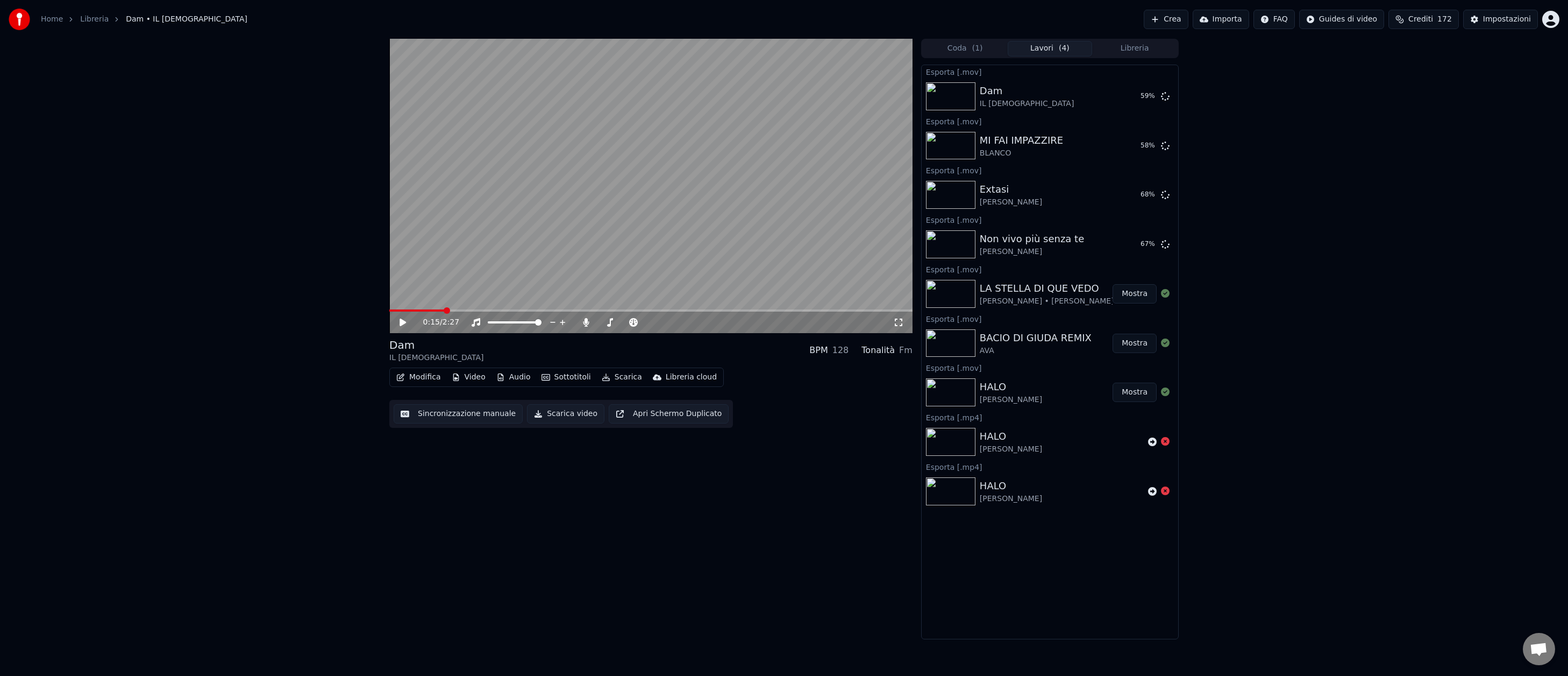
click at [1148, 48] on button "Libreria" at bounding box center [1135, 48] width 85 height 15
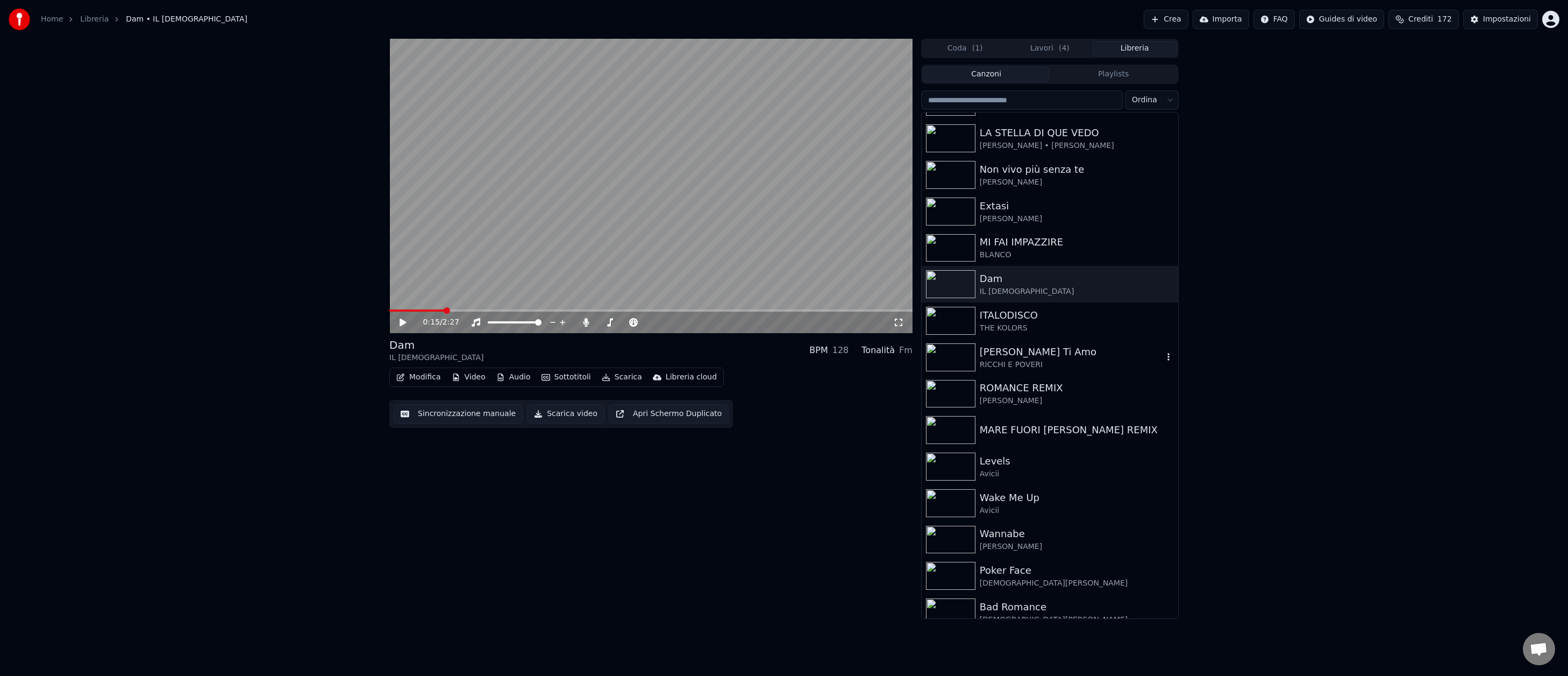
scroll to position [215, 0]
click at [956, 317] on img at bounding box center [950, 317] width 50 height 28
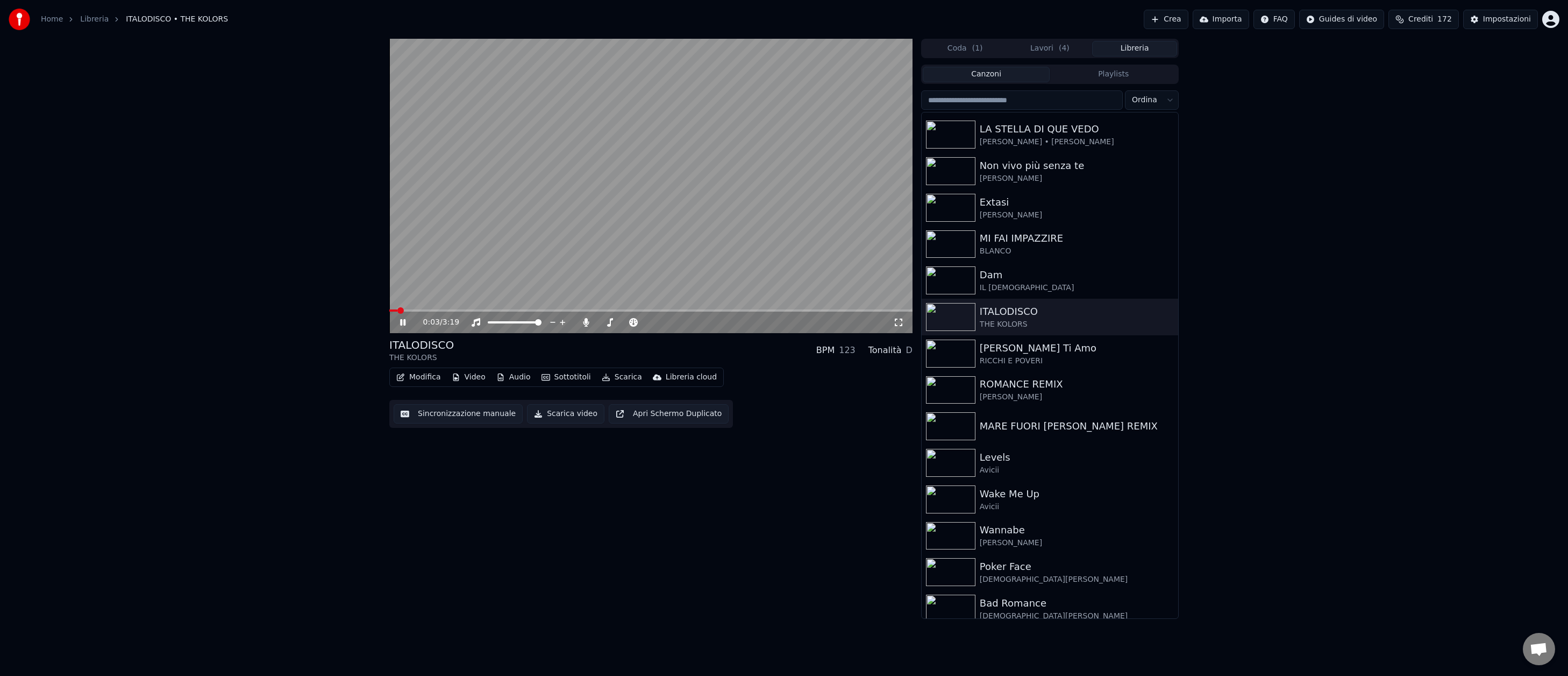
click at [405, 323] on icon at bounding box center [402, 322] width 5 height 6
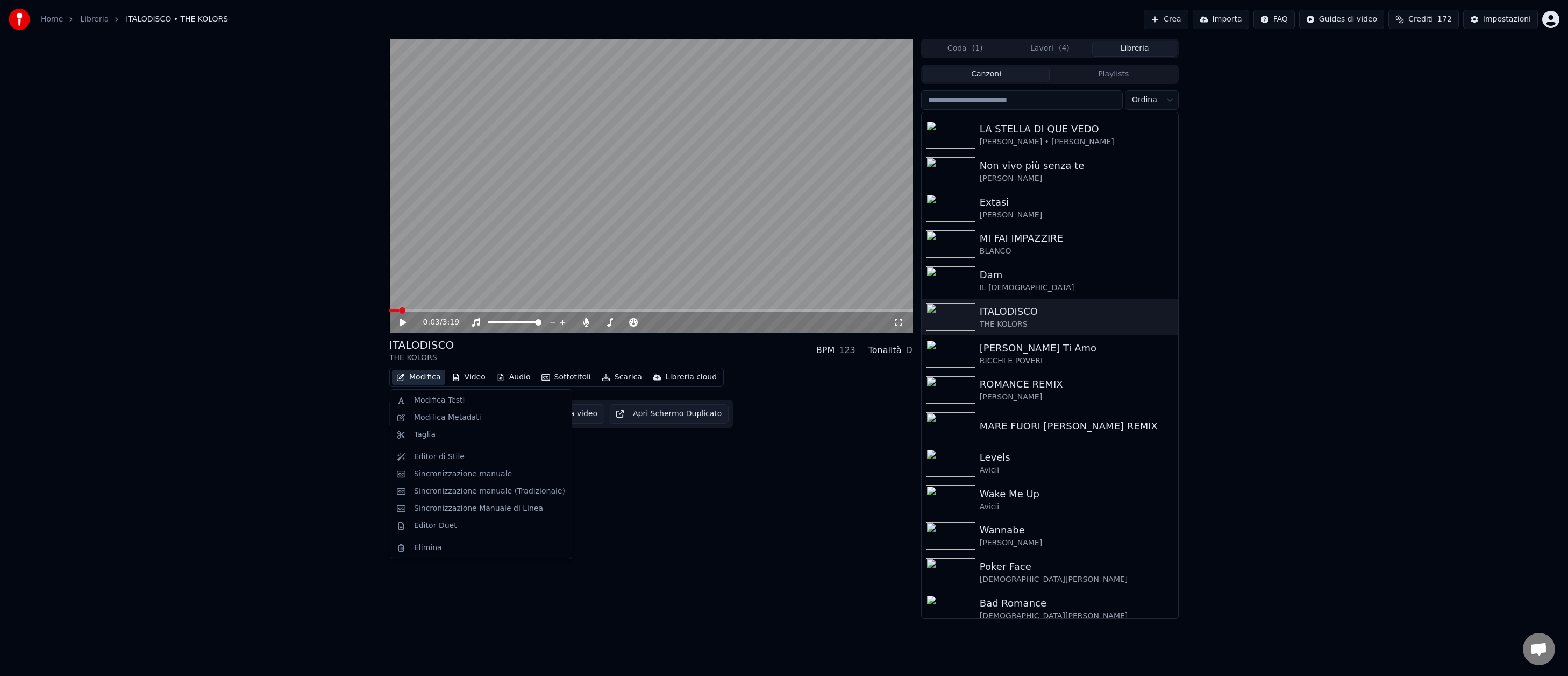
click at [427, 375] on button "Modifica" at bounding box center [419, 377] width 54 height 15
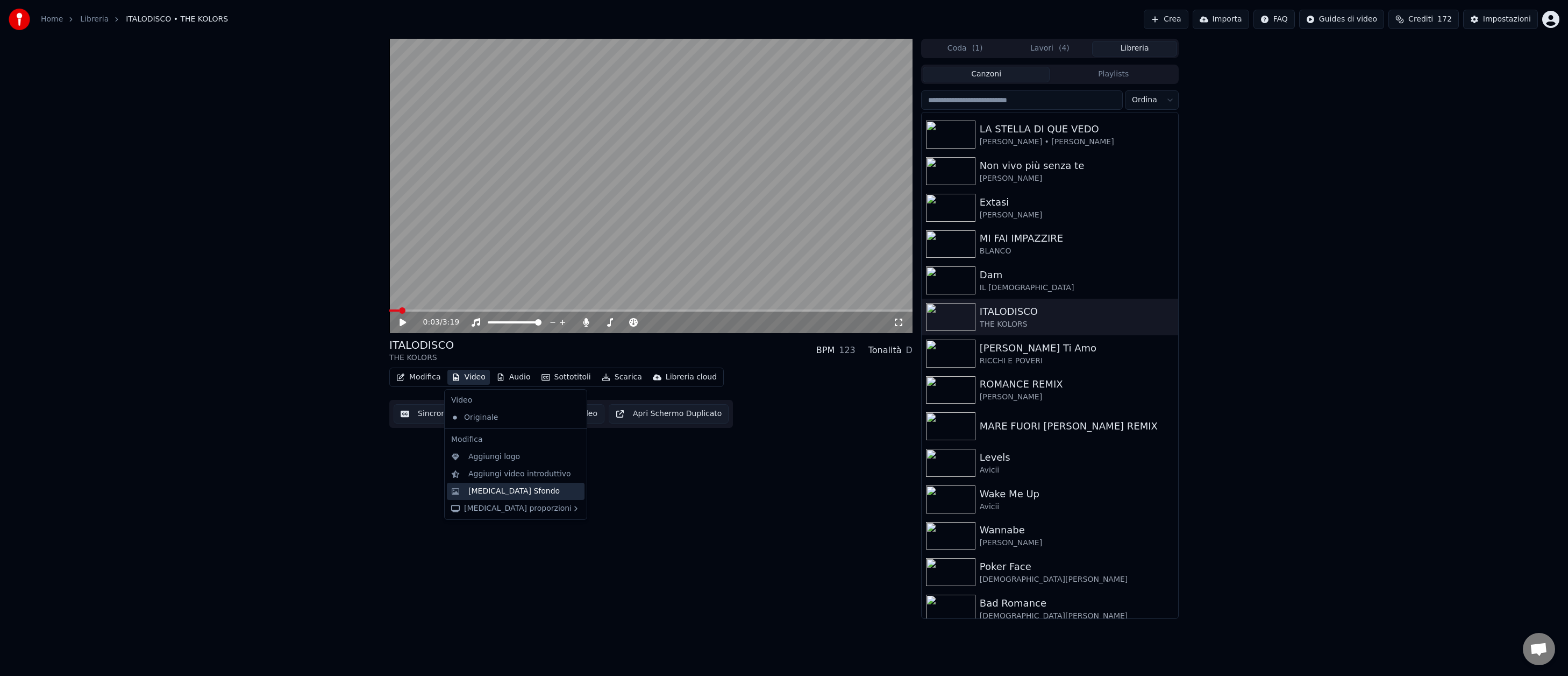
click at [479, 490] on div "[MEDICAL_DATA] Sfondo" at bounding box center [515, 491] width 92 height 11
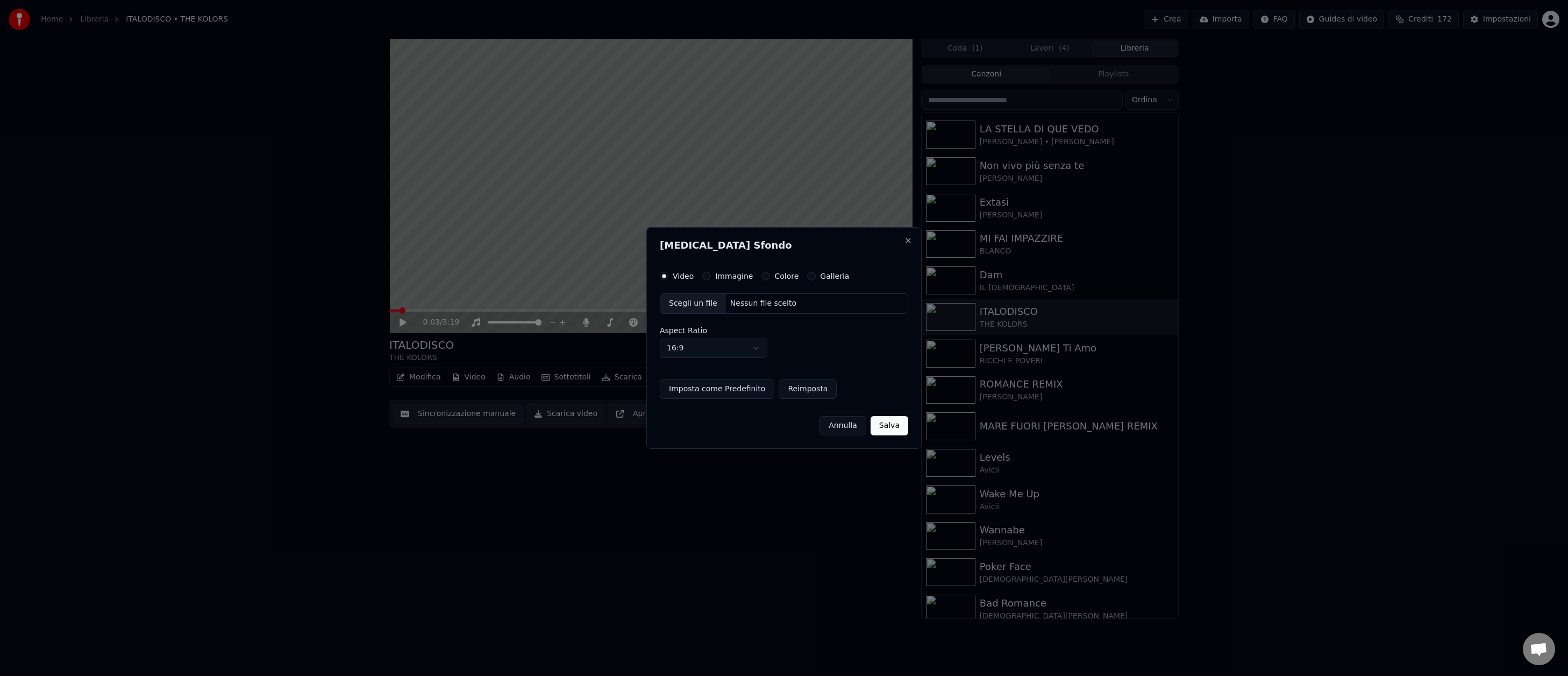
click at [763, 277] on button "Colore" at bounding box center [765, 275] width 8 height 8
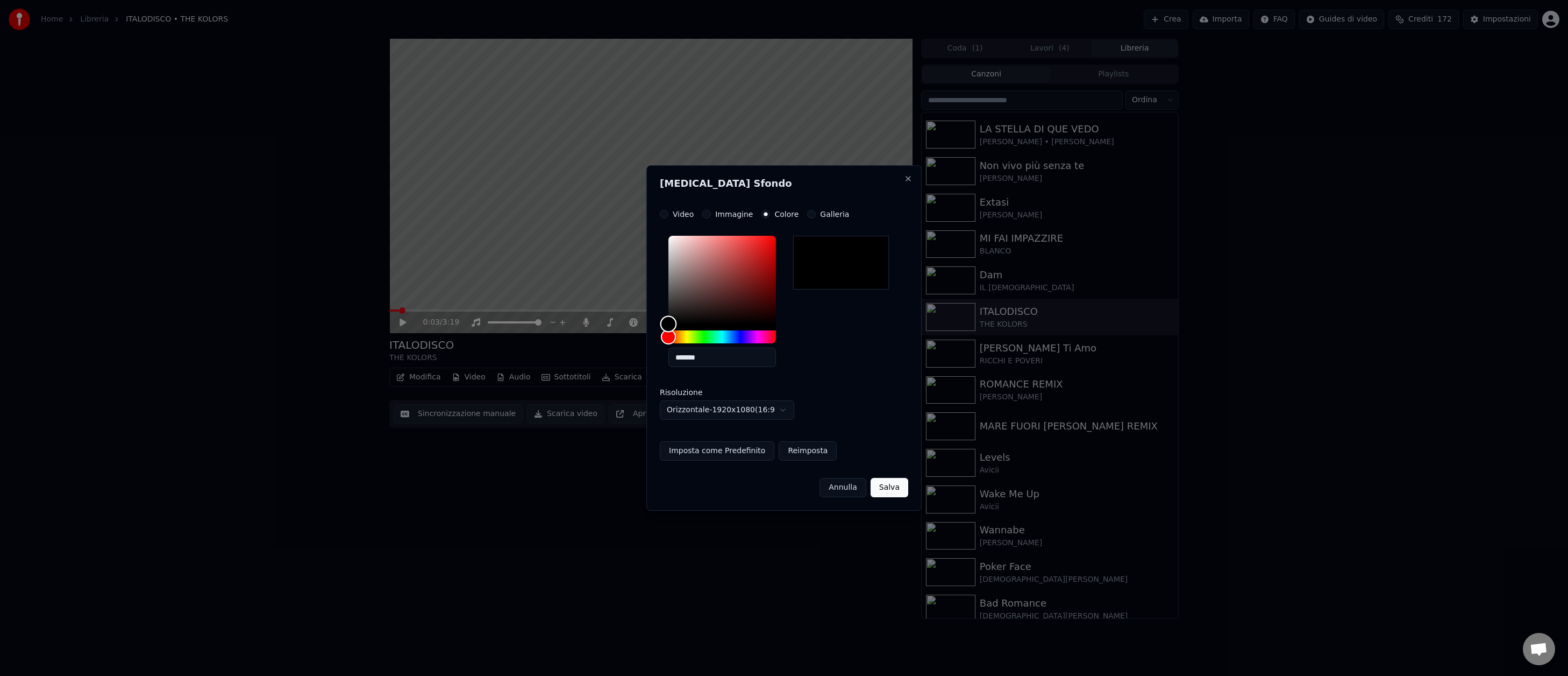
type input "*******"
drag, startPoint x: 671, startPoint y: 334, endPoint x: 671, endPoint y: 356, distance: 22.0
click at [671, 356] on div "*******" at bounding box center [722, 303] width 108 height 135
click at [897, 490] on button "Salva" at bounding box center [889, 487] width 37 height 19
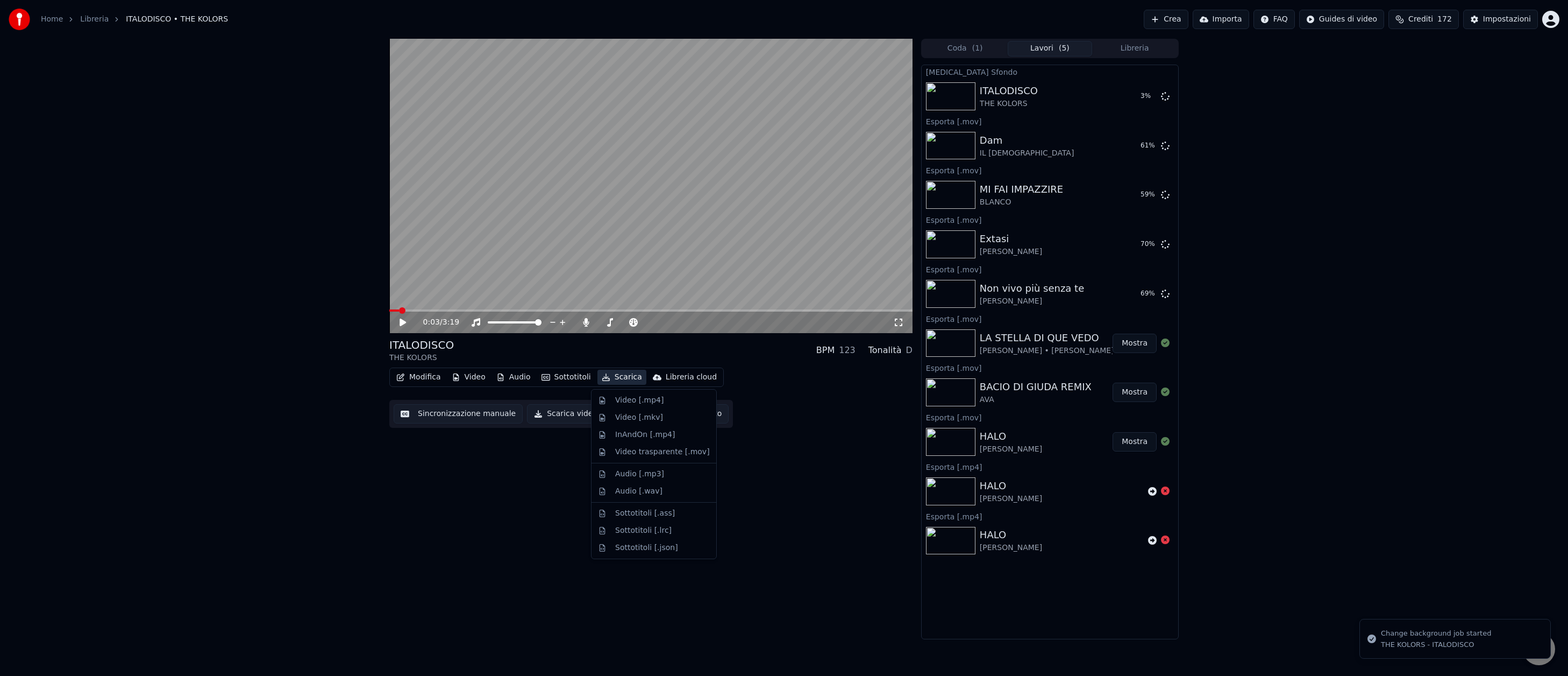
click at [618, 377] on button "Scarica" at bounding box center [622, 377] width 49 height 15
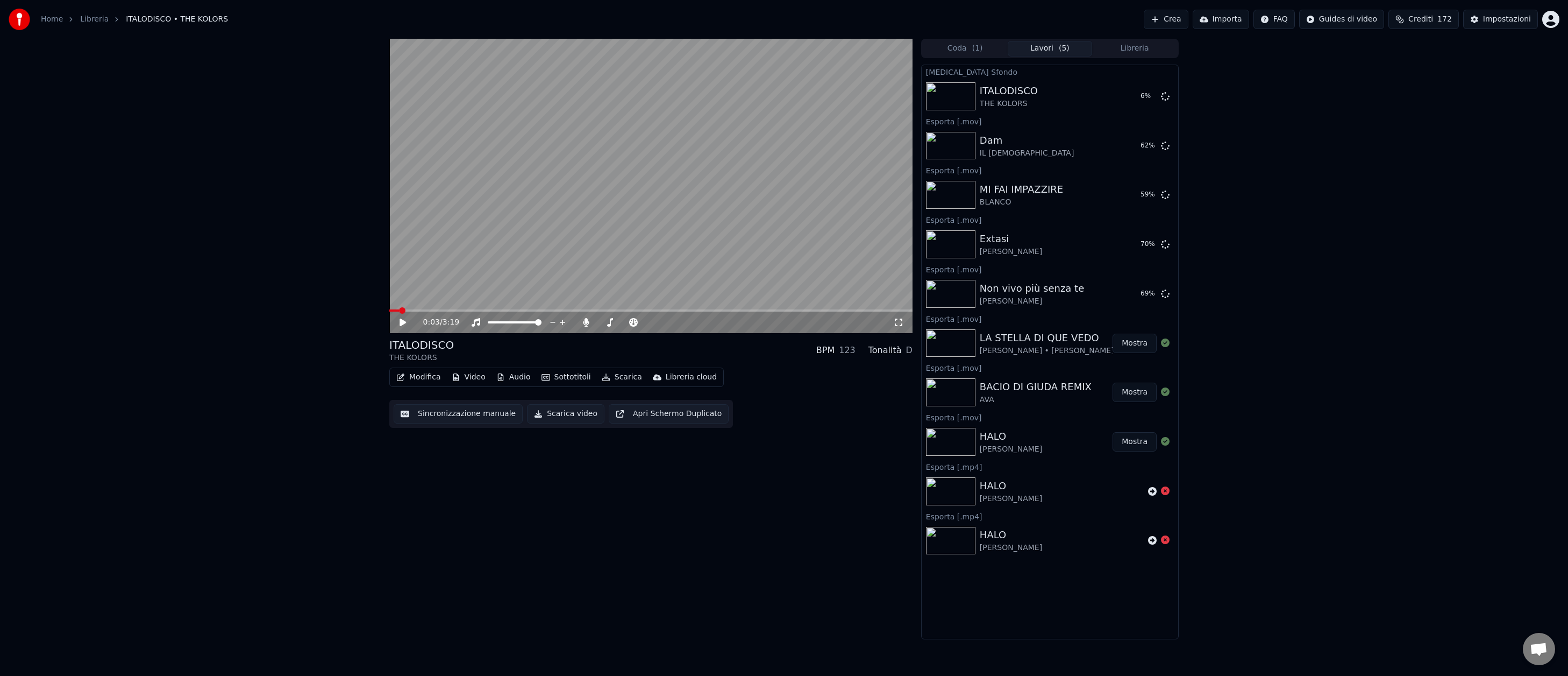
click at [560, 376] on button "Sottotitoli" at bounding box center [566, 377] width 58 height 15
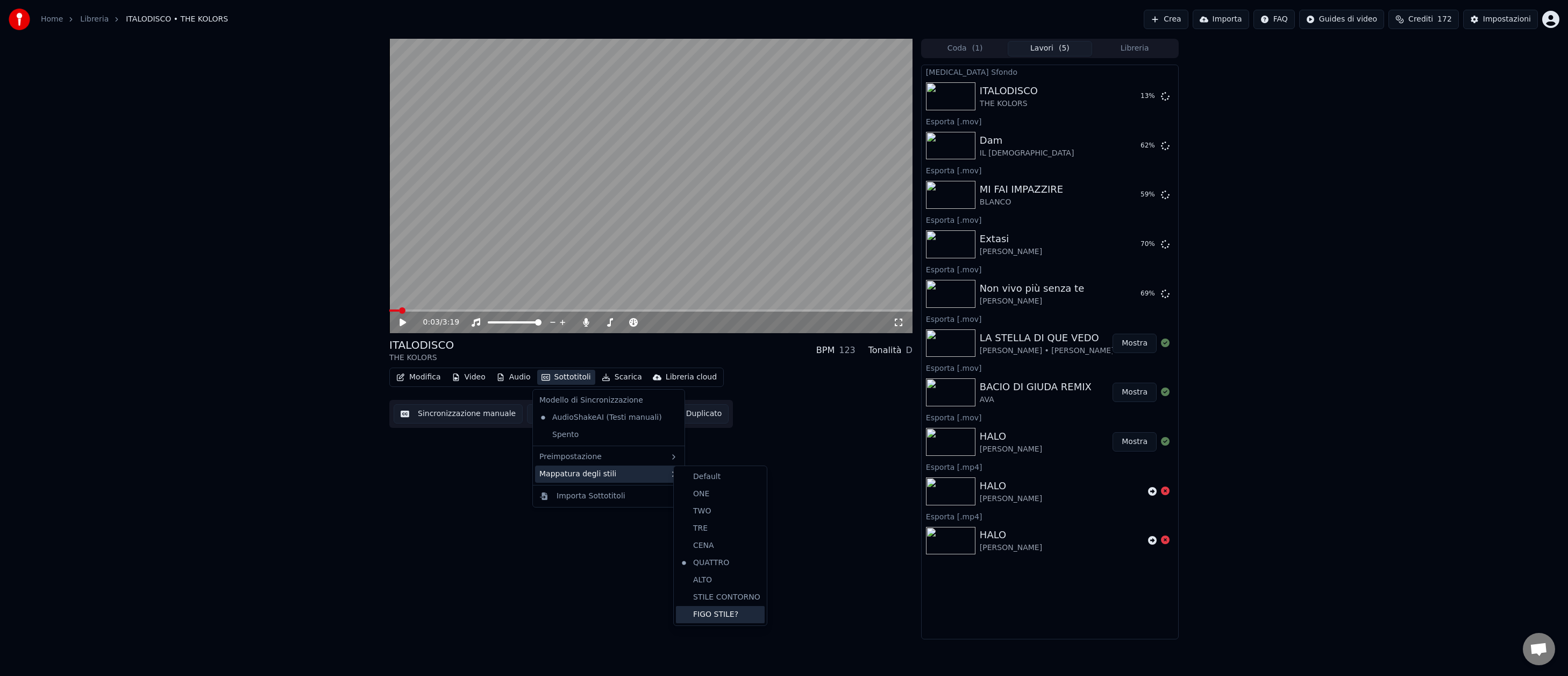
click at [712, 616] on div "FIGO STILE?" at bounding box center [720, 614] width 89 height 18
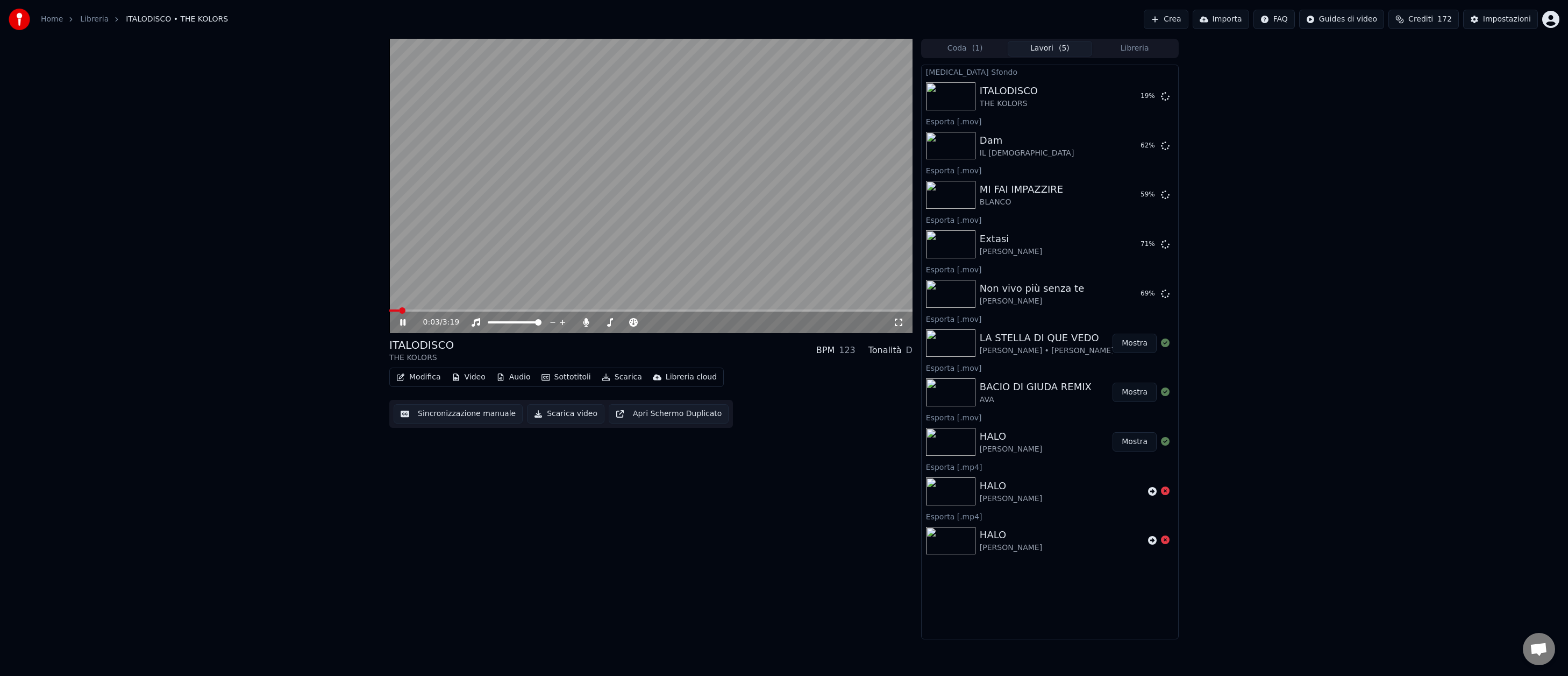
click at [404, 322] on icon at bounding box center [402, 322] width 5 height 6
click at [1499, 19] on div "Impostazioni" at bounding box center [1507, 19] width 48 height 11
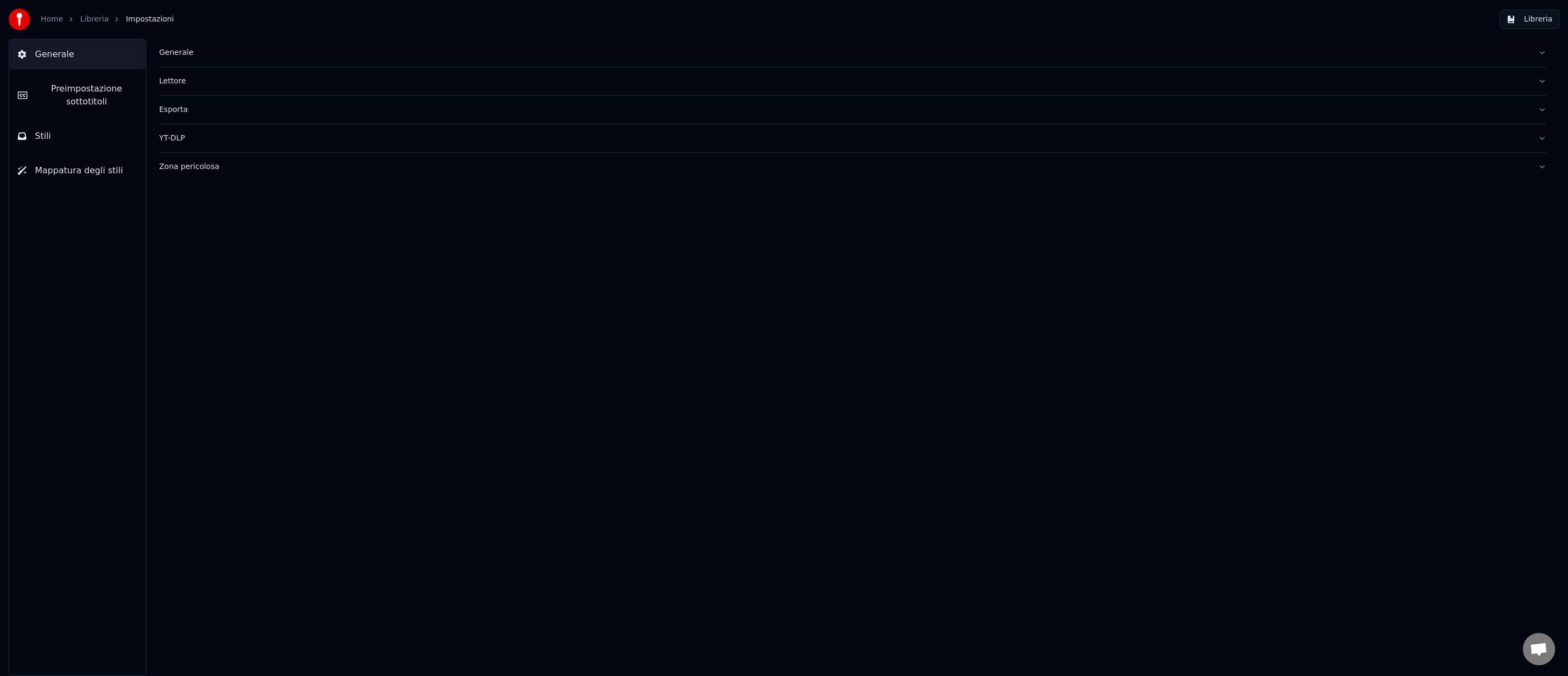
click at [55, 142] on button "Stili" at bounding box center [77, 135] width 137 height 30
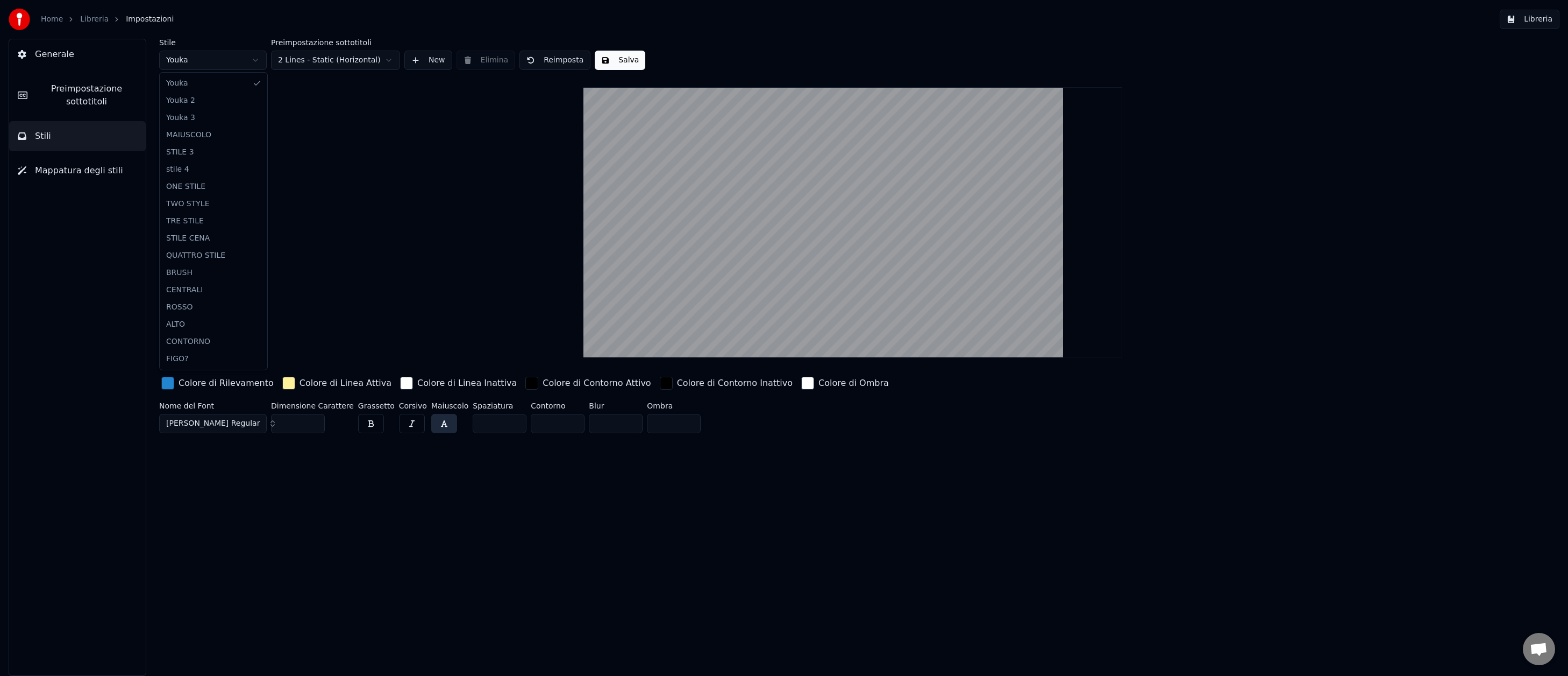
click at [258, 59] on html "Home Libreria Impostazioni Libreria Generale Preimpostazione sottotitoli Stili …" at bounding box center [784, 338] width 1568 height 676
type input "***"
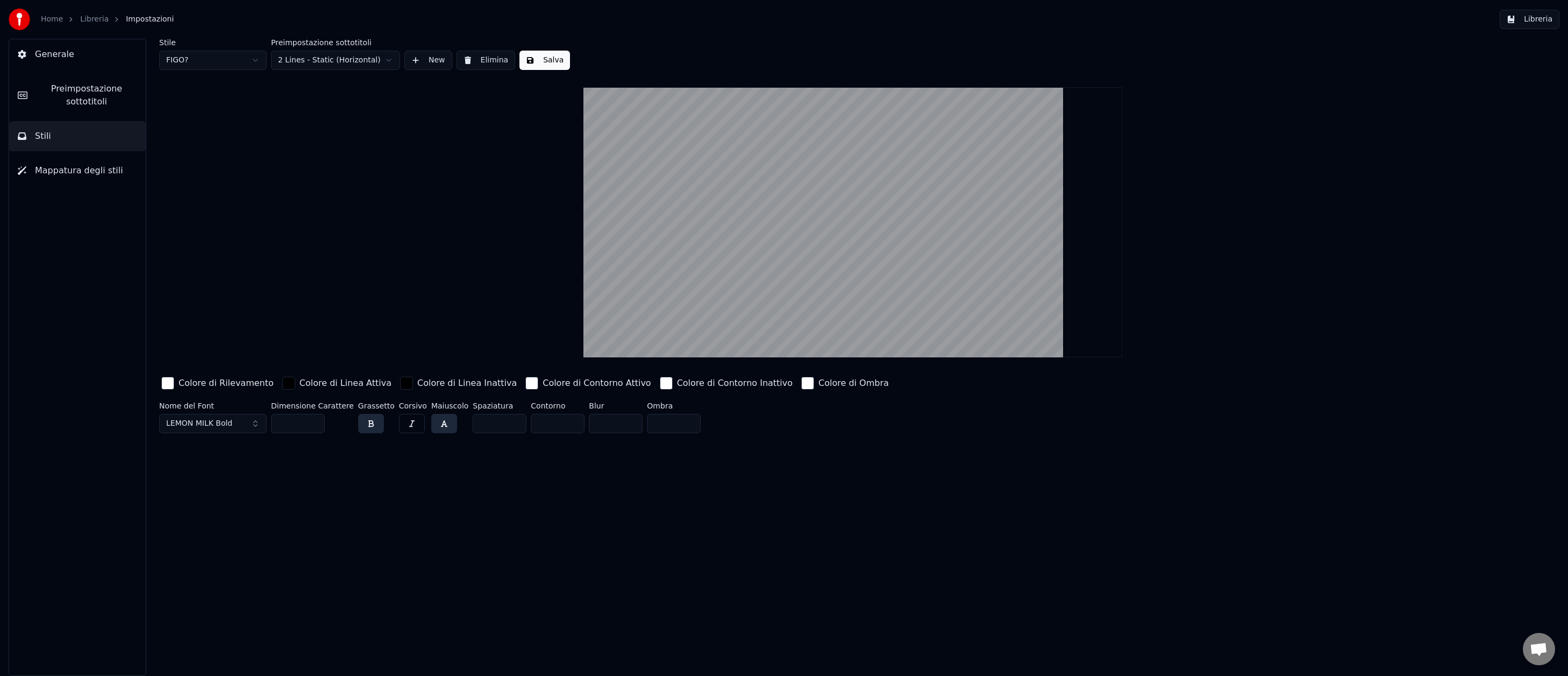
type input "*"
click at [565, 427] on input "*" at bounding box center [557, 423] width 54 height 19
click at [540, 60] on button "Salva" at bounding box center [545, 60] width 50 height 19
click at [1534, 20] on button "Libreria" at bounding box center [1530, 19] width 60 height 19
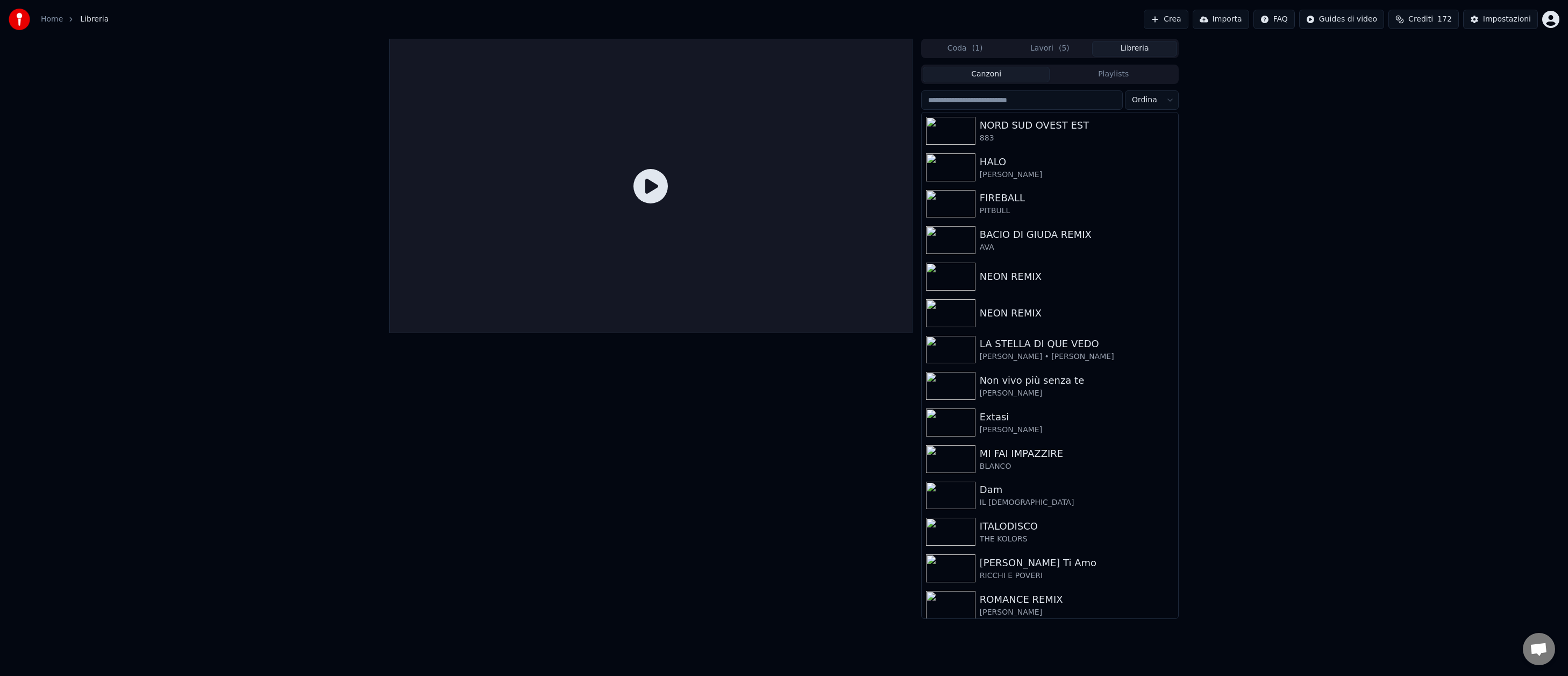
click at [1047, 48] on button "Lavori ( 5 )" at bounding box center [1050, 48] width 85 height 15
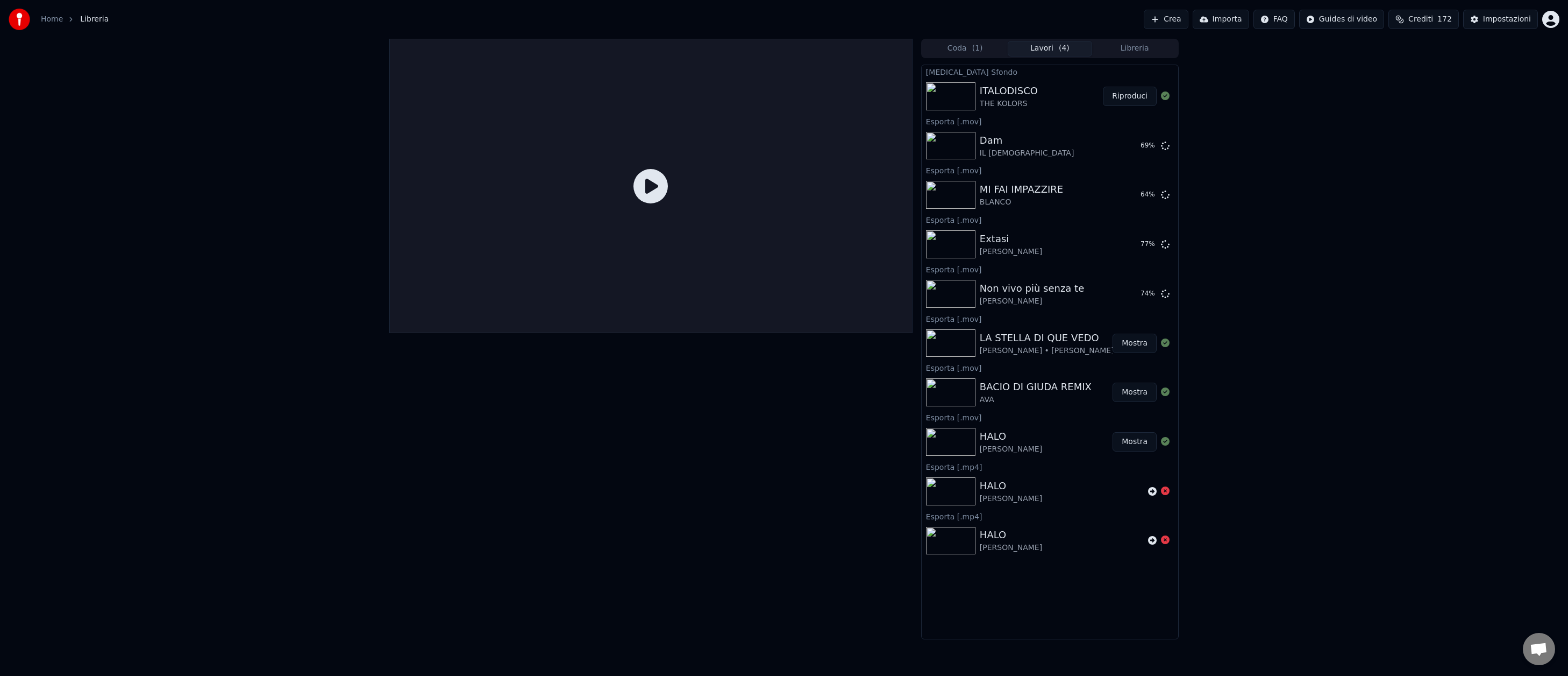
click at [1125, 96] on button "Riproduci" at bounding box center [1130, 96] width 54 height 19
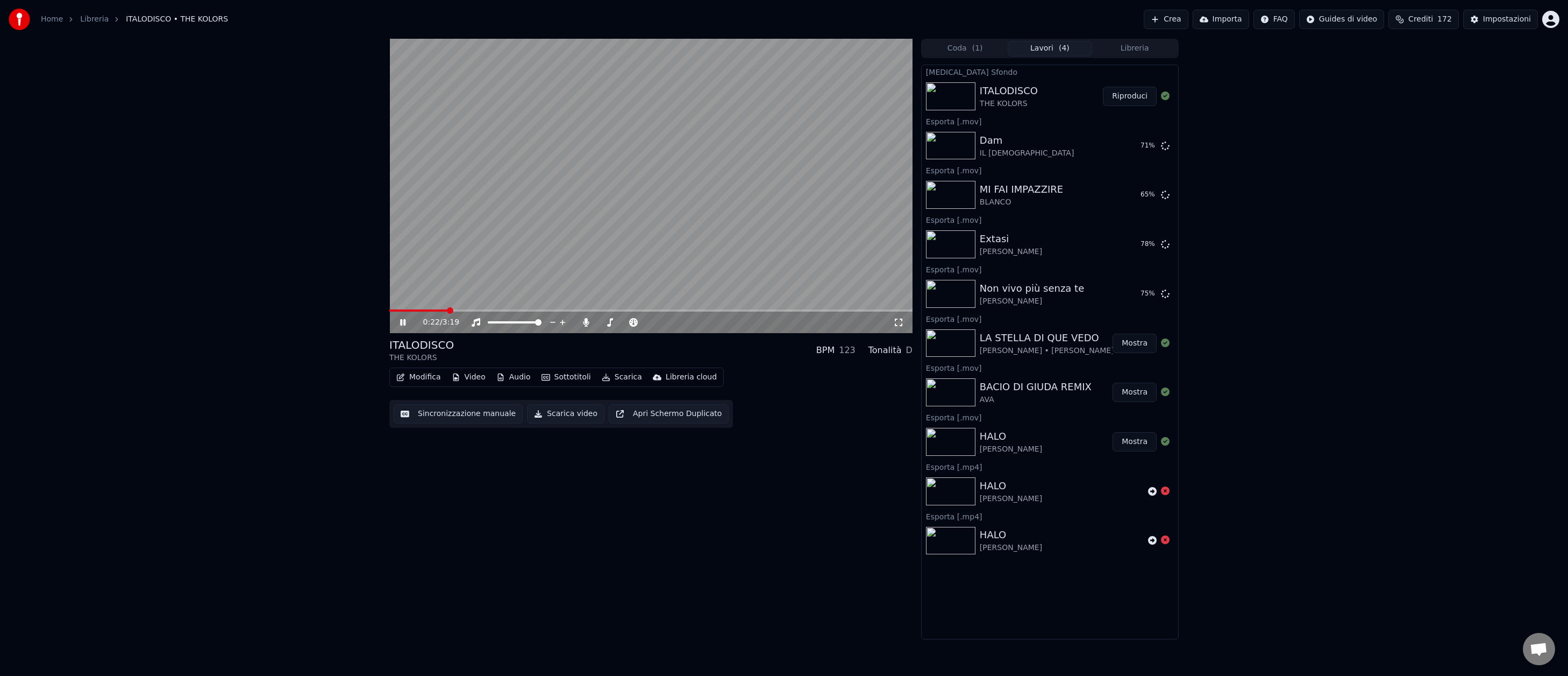
click at [404, 320] on icon at bounding box center [402, 322] width 5 height 6
click at [391, 310] on span at bounding box center [418, 310] width 59 height 2
click at [389, 309] on span at bounding box center [392, 310] width 6 height 6
click at [1138, 100] on button "Riproduci" at bounding box center [1130, 96] width 54 height 19
click at [404, 326] on icon at bounding box center [411, 322] width 25 height 8
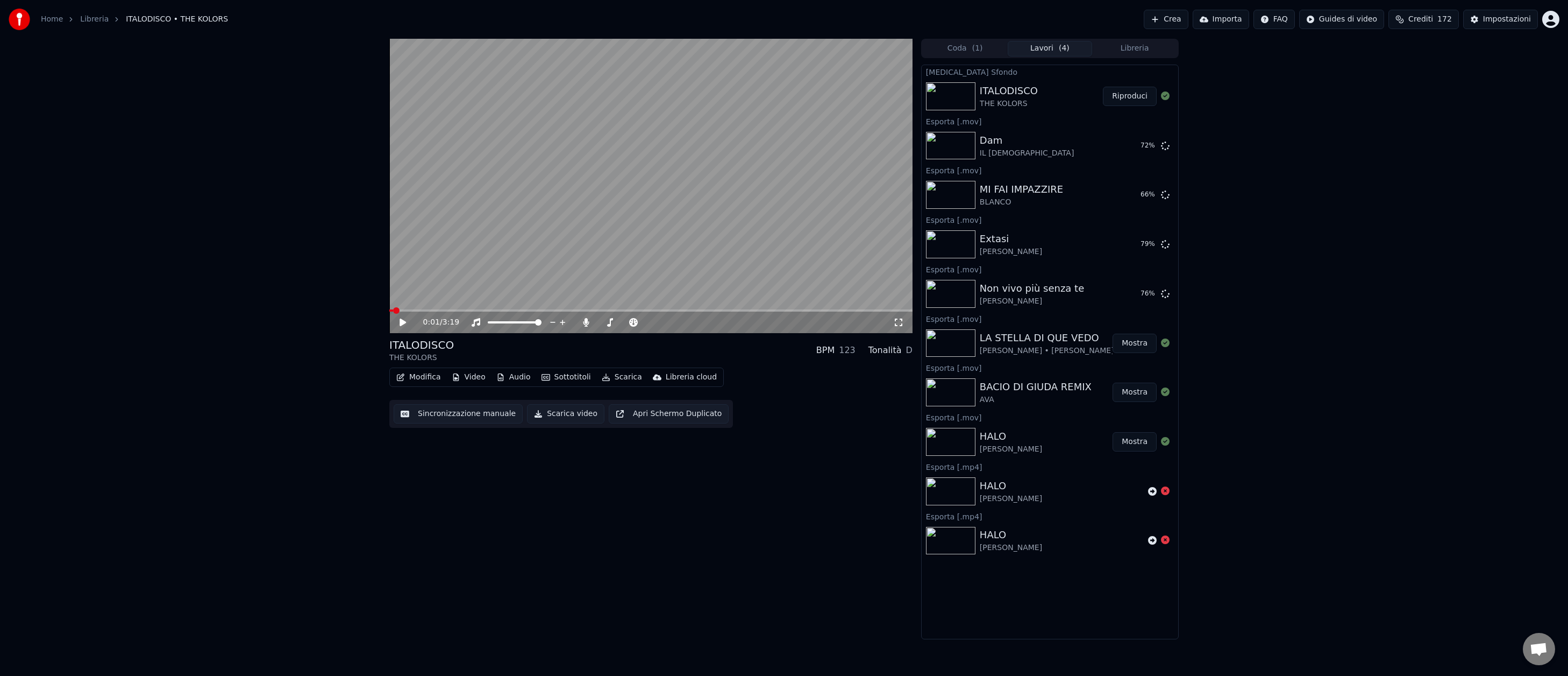
click at [556, 413] on button "Scarica video" at bounding box center [565, 413] width 77 height 19
